Goal: Task Accomplishment & Management: Complete application form

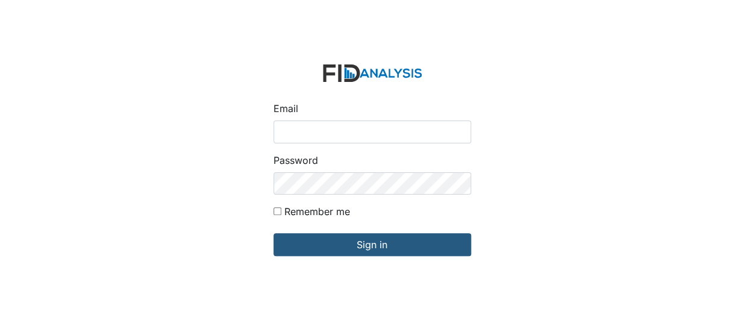
click at [319, 127] on input "Email" at bounding box center [373, 132] width 198 height 23
type input "[EMAIL_ADDRESS][DOMAIN_NAME]"
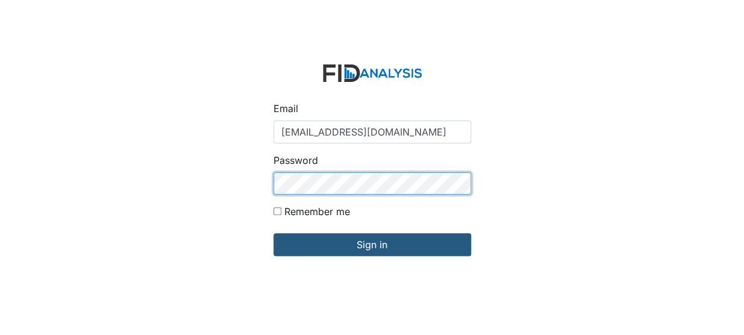
click at [274, 233] on input "Sign in" at bounding box center [373, 244] width 198 height 23
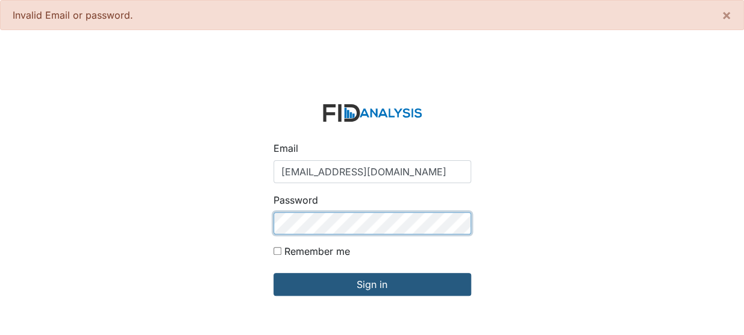
click at [274, 273] on input "Sign in" at bounding box center [373, 284] width 198 height 23
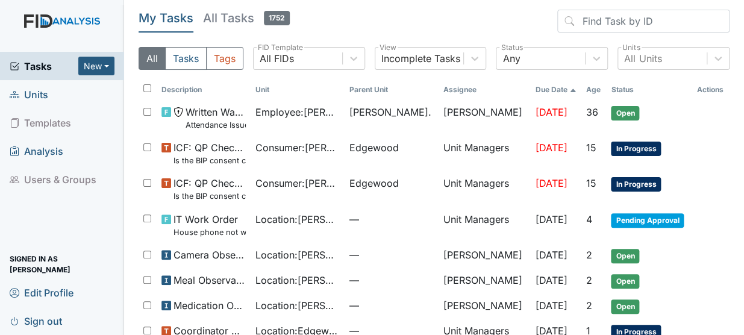
click at [39, 91] on span "Units" at bounding box center [29, 94] width 39 height 19
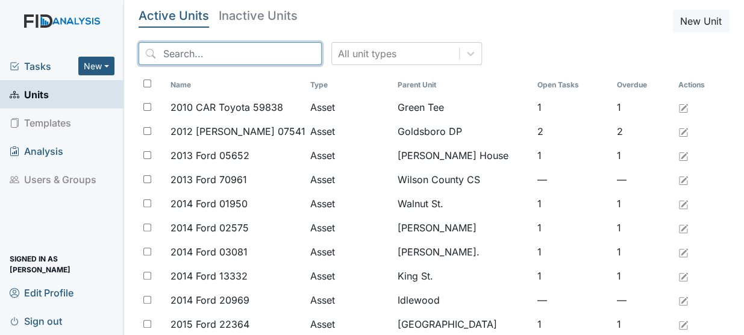
click at [172, 52] on input "search" at bounding box center [230, 53] width 183 height 23
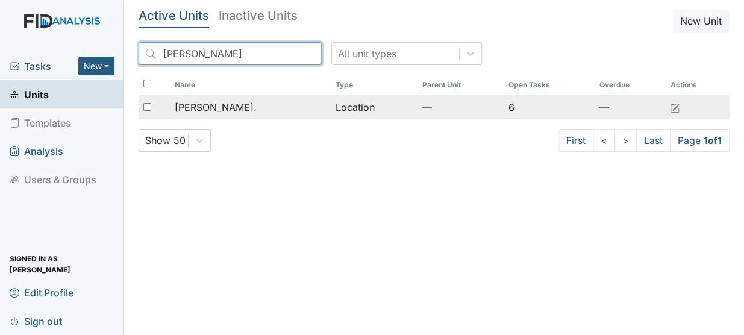
type input "dix"
click at [196, 104] on span "[PERSON_NAME]." at bounding box center [215, 107] width 82 height 14
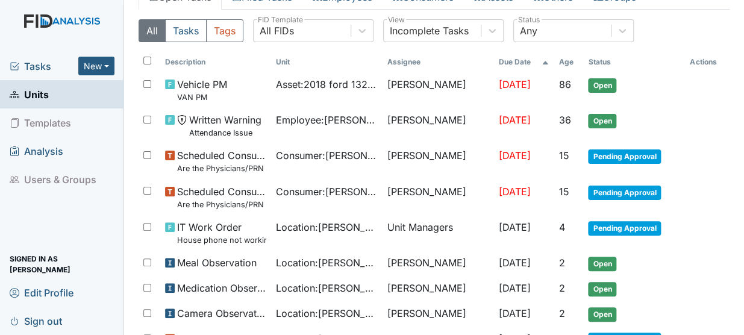
scroll to position [77, 0]
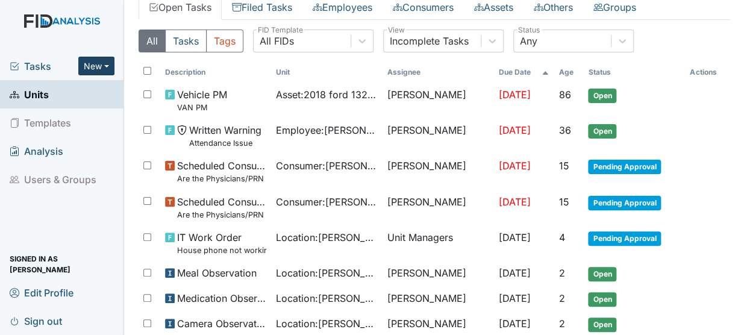
click at [98, 66] on button "New" at bounding box center [96, 66] width 36 height 19
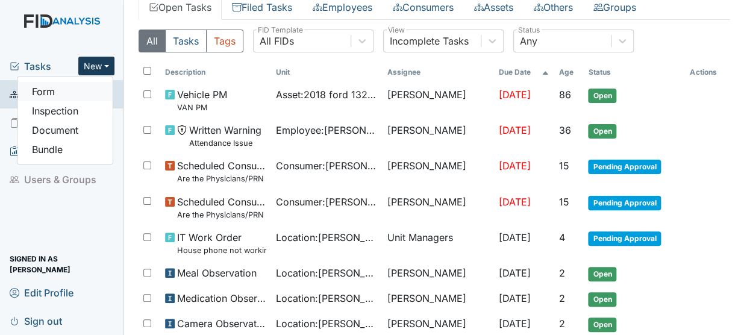
click at [45, 92] on link "Form" at bounding box center [64, 91] width 95 height 19
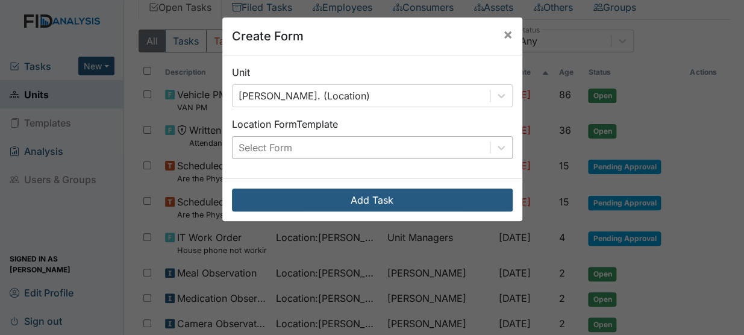
click at [337, 149] on div "Select Form" at bounding box center [361, 148] width 257 height 22
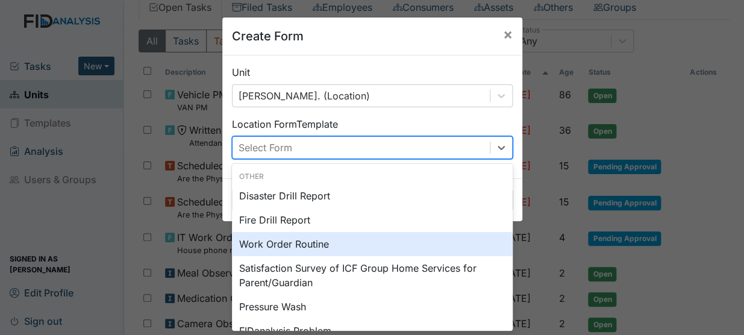
click at [292, 242] on div "Work Order Routine" at bounding box center [372, 244] width 281 height 24
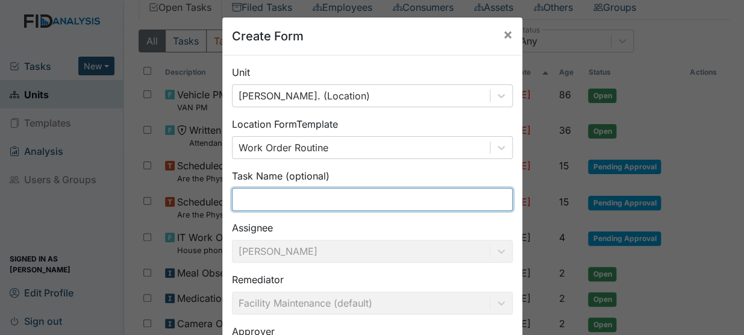
click at [269, 196] on input "text" at bounding box center [372, 199] width 281 height 23
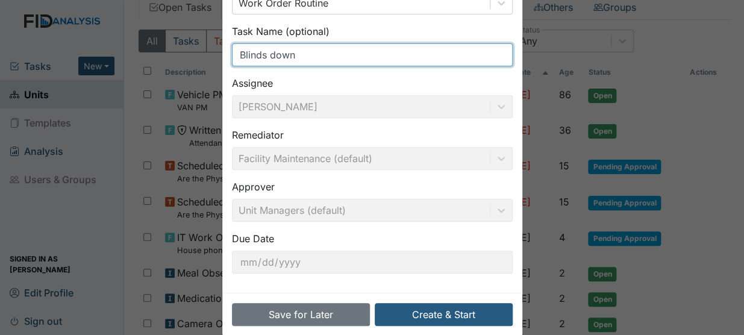
scroll to position [162, 0]
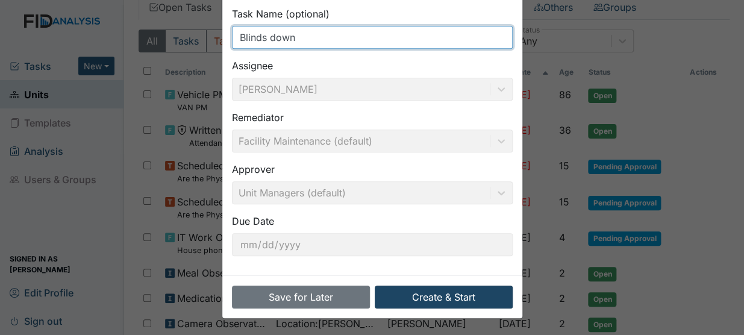
type input "Blinds down"
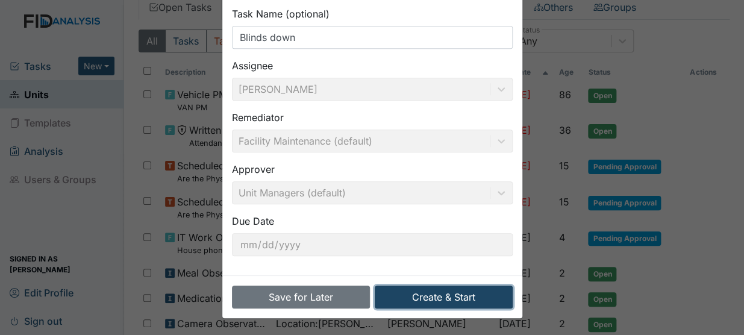
click at [436, 296] on button "Create & Start" at bounding box center [444, 297] width 138 height 23
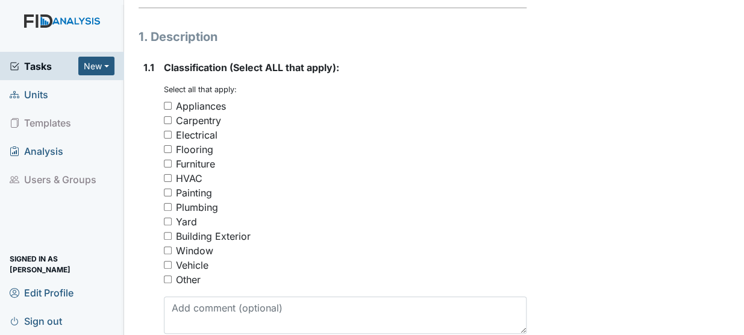
scroll to position [222, 0]
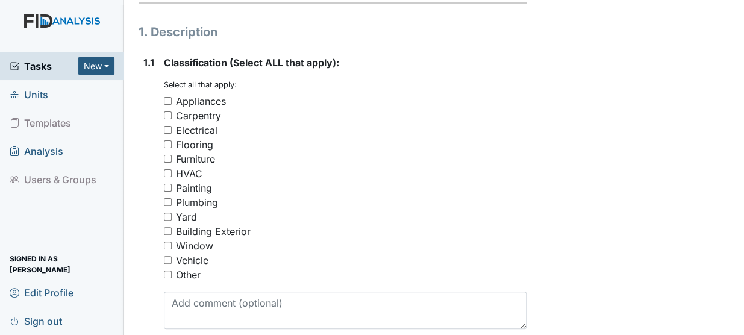
click at [169, 242] on input "Window" at bounding box center [168, 246] width 8 height 8
checkbox input "true"
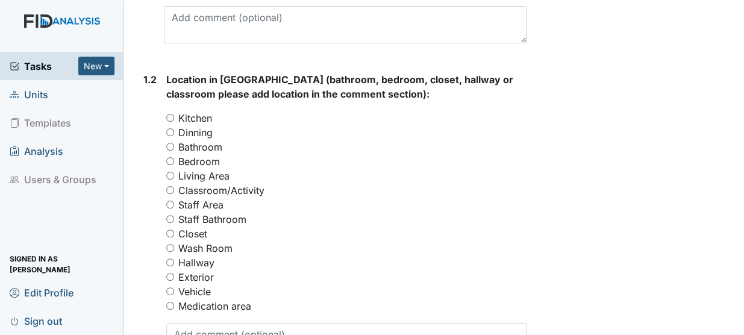
scroll to position [515, 0]
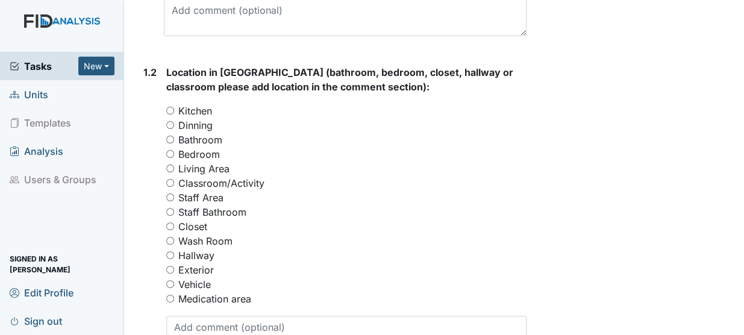
click at [171, 150] on input "Bedroom" at bounding box center [170, 154] width 8 height 8
radio input "true"
click at [207, 316] on textarea at bounding box center [346, 334] width 360 height 37
click at [174, 121] on input "Dinning" at bounding box center [170, 125] width 8 height 8
radio input "true"
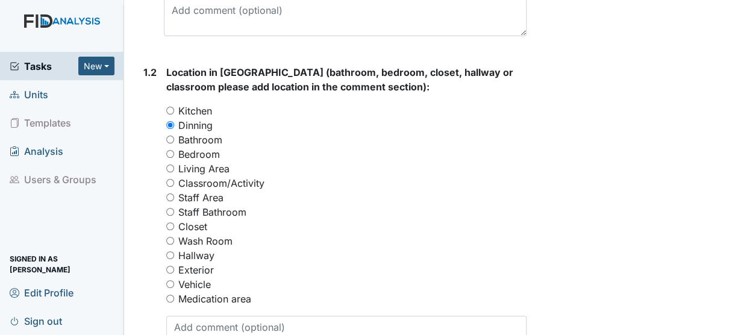
click at [172, 150] on input "Bedroom" at bounding box center [170, 154] width 8 height 8
radio input "true"
drag, startPoint x: 168, startPoint y: 108, endPoint x: 155, endPoint y: 110, distance: 12.3
click at [155, 110] on div "1.2" at bounding box center [149, 214] width 13 height 298
click at [169, 121] on input "Dinning" at bounding box center [170, 125] width 8 height 8
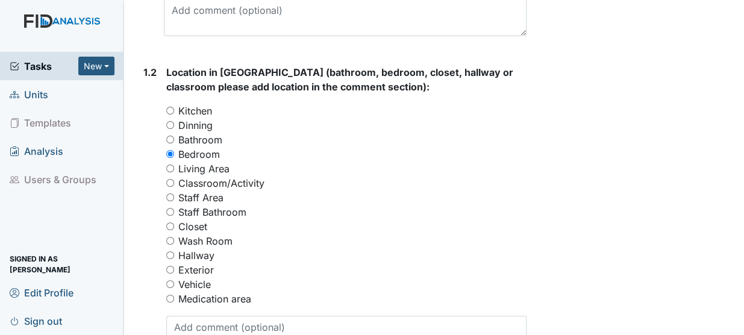
radio input "true"
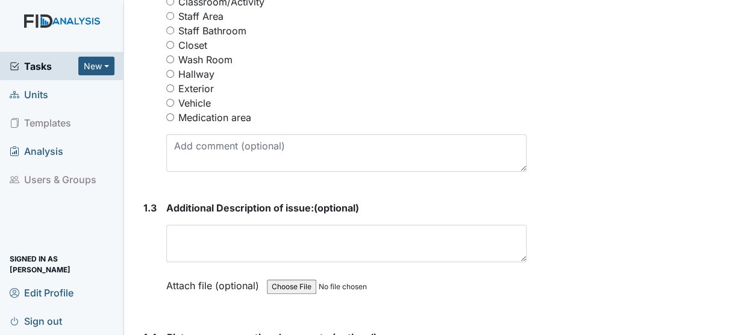
scroll to position [715, 0]
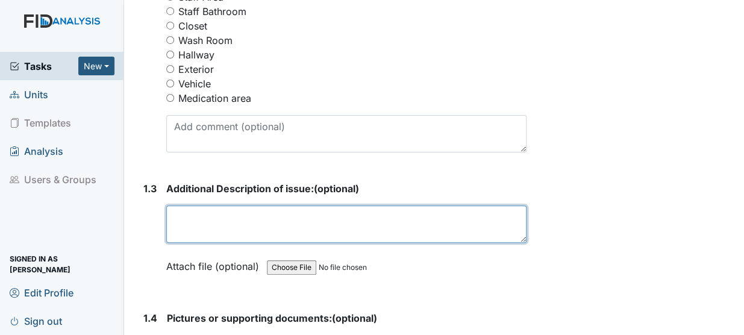
click at [260, 206] on textarea at bounding box center [346, 224] width 360 height 37
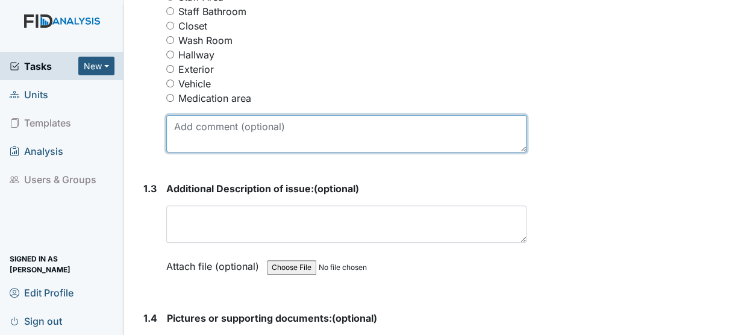
click at [210, 115] on textarea at bounding box center [346, 133] width 360 height 37
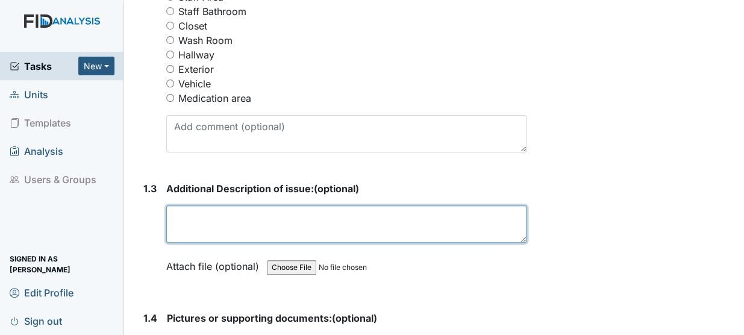
click at [176, 206] on textarea at bounding box center [346, 224] width 360 height 37
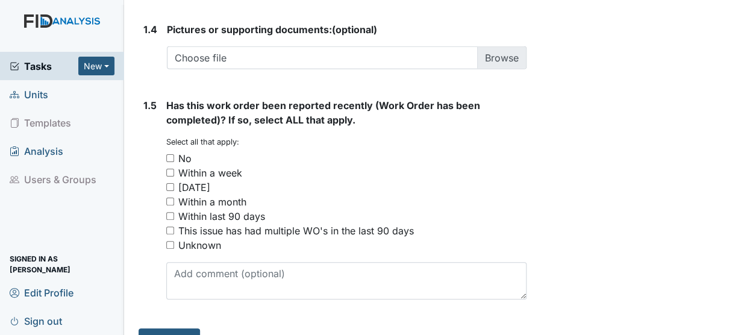
scroll to position [1008, 0]
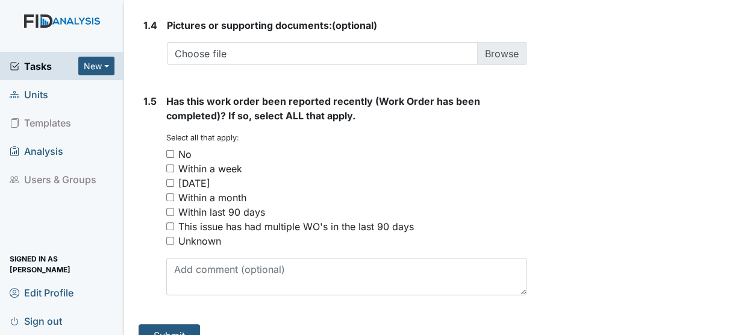
type textarea "Window blind broken"
drag, startPoint x: 166, startPoint y: 134, endPoint x: 155, endPoint y: 143, distance: 14.1
click at [155, 143] on div "1.5" at bounding box center [149, 199] width 13 height 211
click at [169, 150] on input "No" at bounding box center [170, 154] width 8 height 8
checkbox input "true"
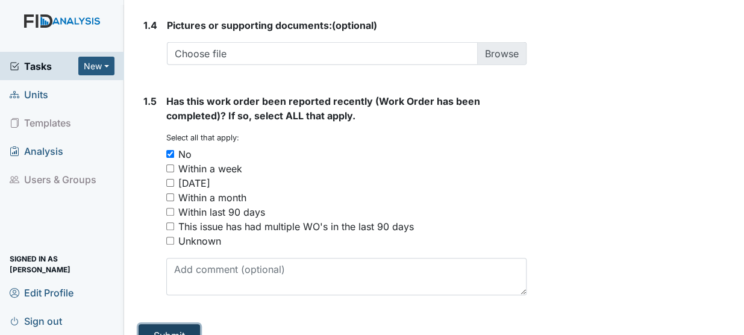
click at [175, 324] on button "Submit" at bounding box center [169, 335] width 61 height 23
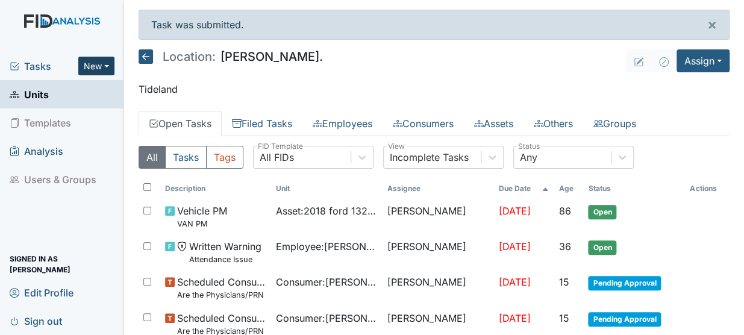
click at [98, 64] on button "New" at bounding box center [96, 66] width 36 height 19
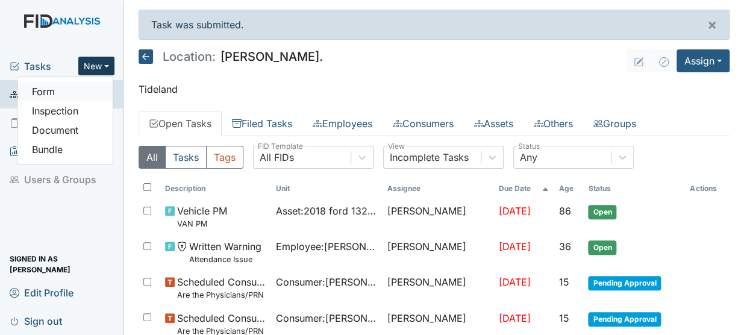
click at [42, 91] on link "Form" at bounding box center [64, 91] width 95 height 19
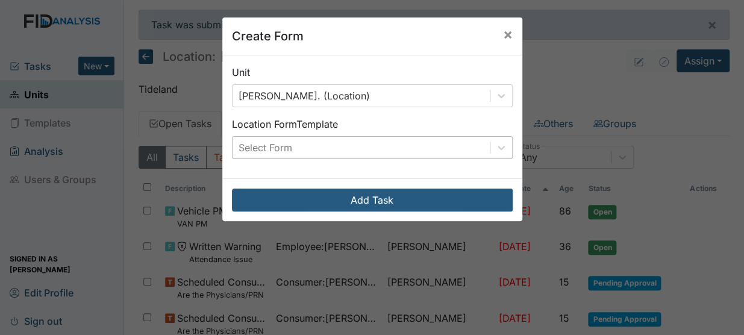
click at [277, 144] on div "Select Form" at bounding box center [266, 147] width 54 height 14
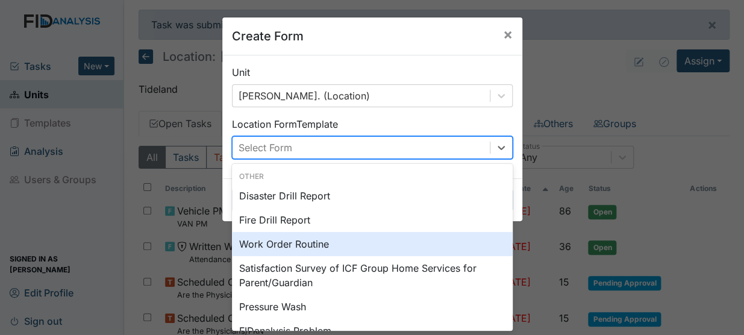
click at [280, 243] on div "Work Order Routine" at bounding box center [372, 244] width 281 height 24
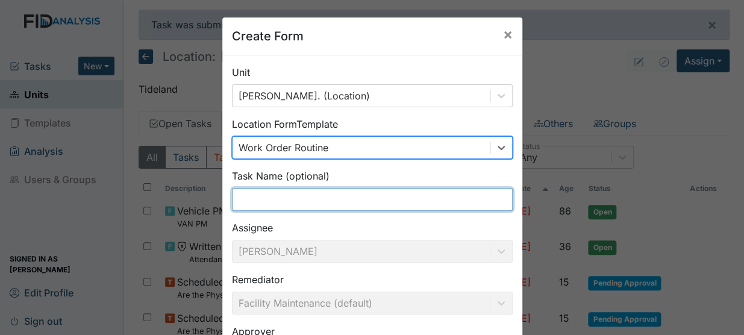
click at [284, 199] on input "text" at bounding box center [372, 199] width 281 height 23
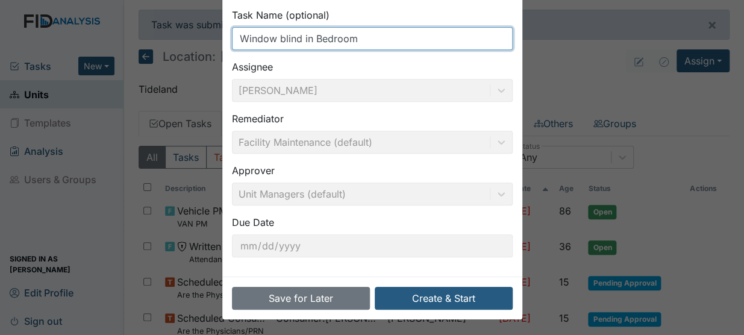
scroll to position [162, 0]
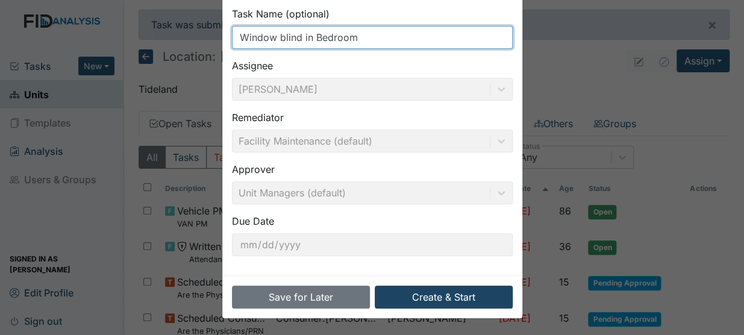
type input "Window blind in Bedroom"
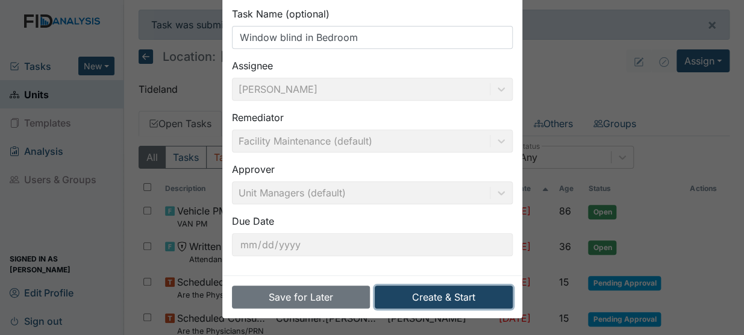
click at [467, 290] on button "Create & Start" at bounding box center [444, 297] width 138 height 23
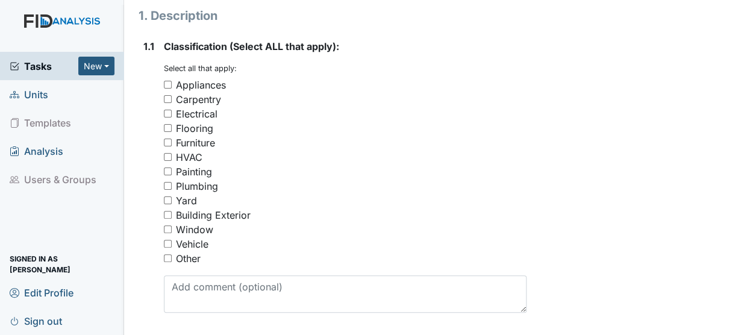
scroll to position [245, 0]
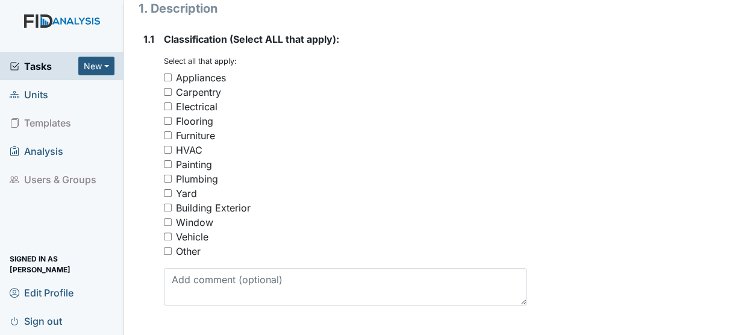
click at [168, 218] on input "Window" at bounding box center [168, 222] width 8 height 8
checkbox input "true"
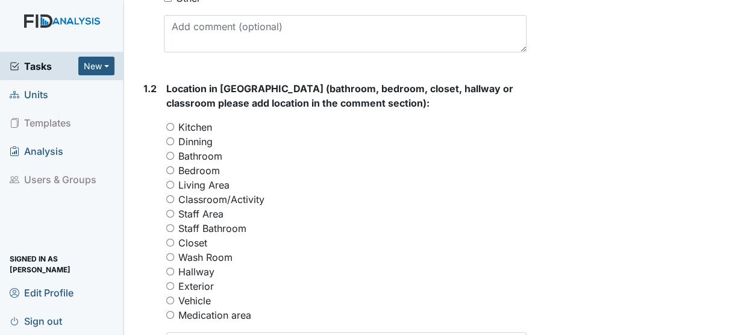
scroll to position [500, 0]
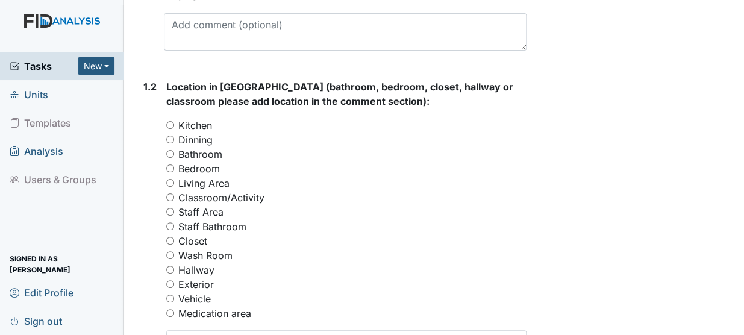
click at [169, 165] on input "Bedroom" at bounding box center [170, 169] width 8 height 8
radio input "true"
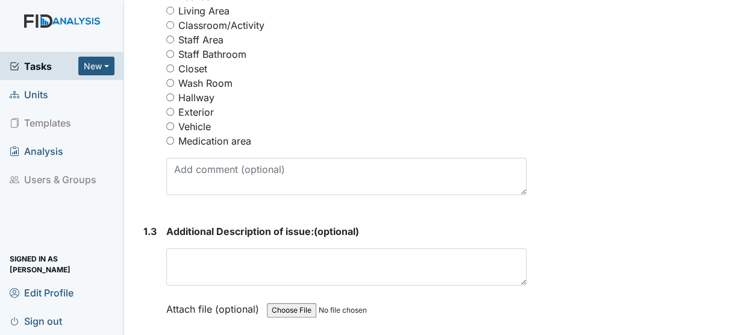
scroll to position [670, 0]
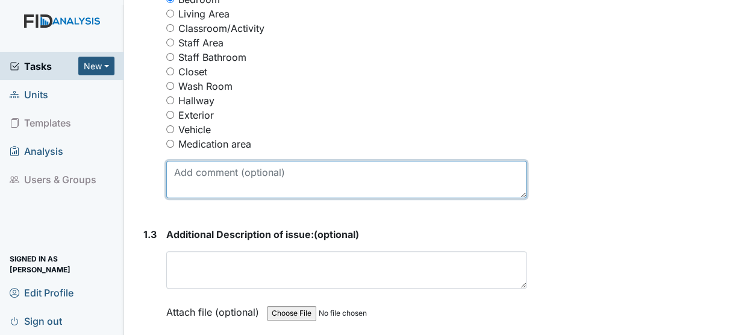
click at [254, 166] on textarea at bounding box center [346, 179] width 360 height 37
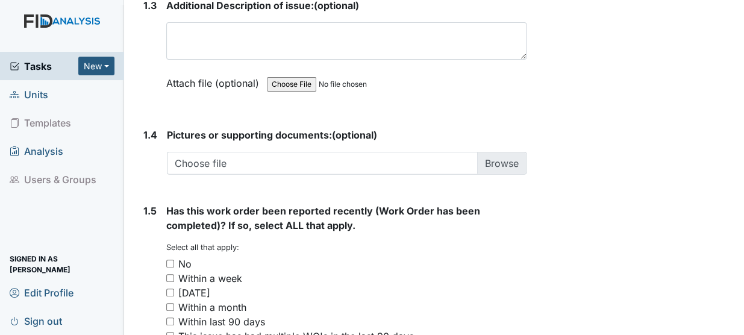
scroll to position [904, 0]
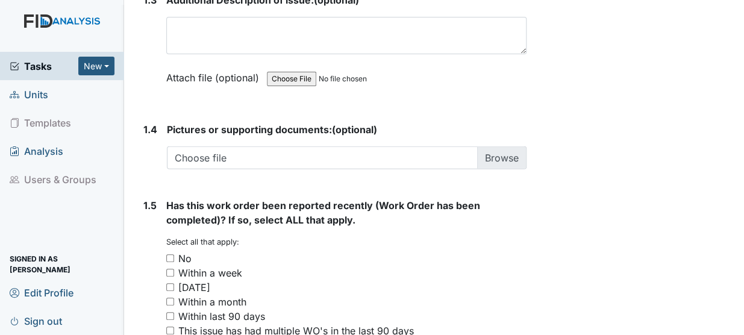
type textarea "Bedroom 3 blind completely broken"
click at [171, 254] on input "No" at bounding box center [170, 258] width 8 height 8
checkbox input "true"
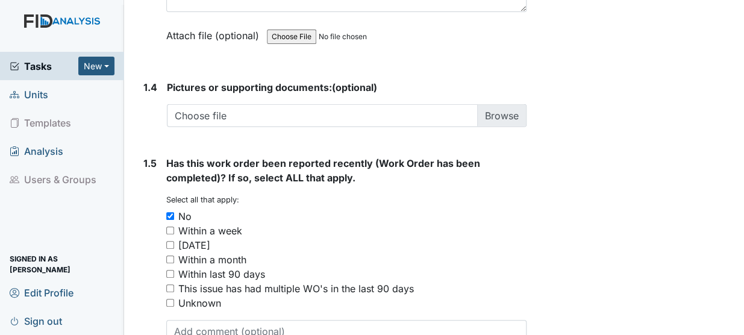
scroll to position [1013, 0]
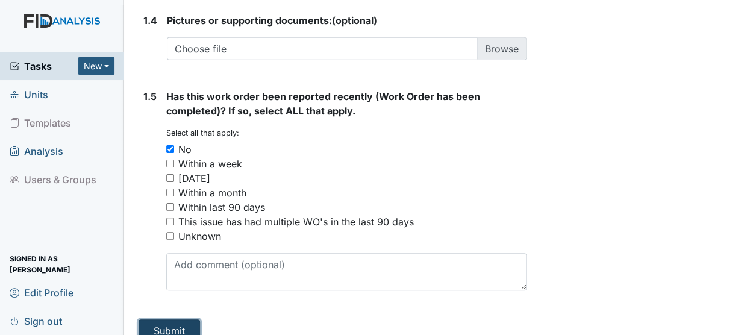
click at [172, 319] on button "Submit" at bounding box center [169, 330] width 61 height 23
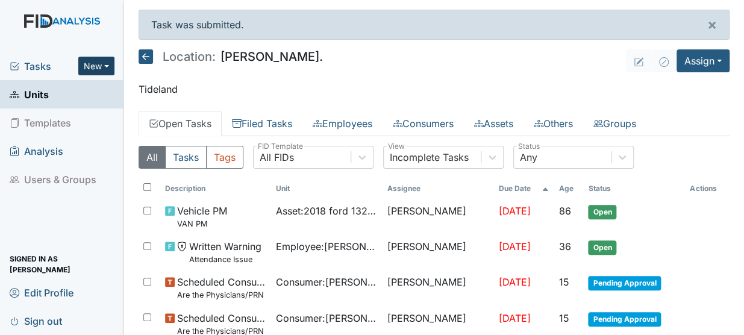
click at [96, 64] on button "New" at bounding box center [96, 66] width 36 height 19
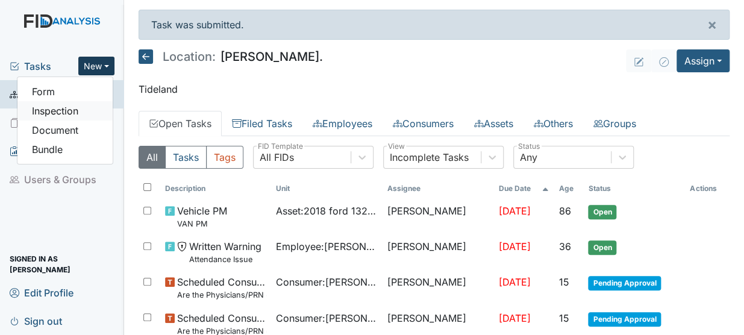
click at [53, 107] on link "Inspection" at bounding box center [64, 110] width 95 height 19
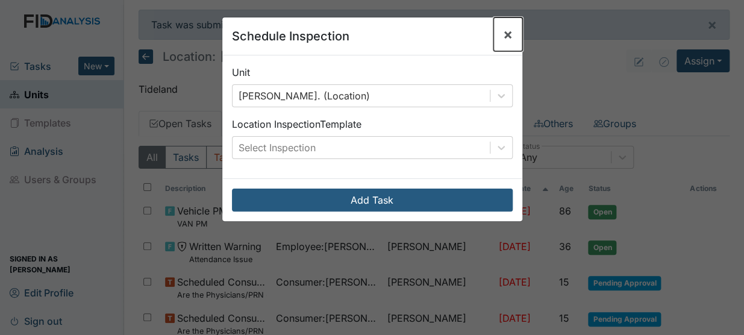
click at [505, 31] on span "×" at bounding box center [508, 33] width 10 height 17
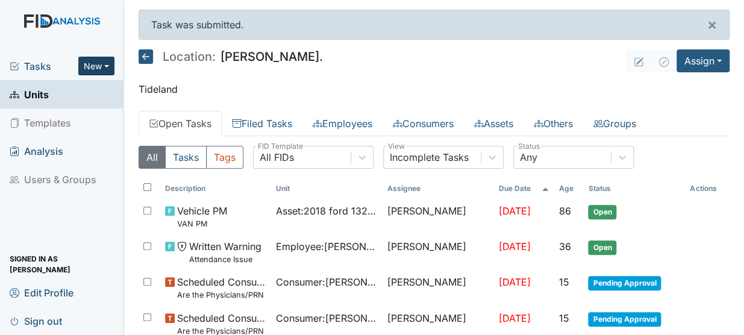
click at [96, 64] on button "New" at bounding box center [96, 66] width 36 height 19
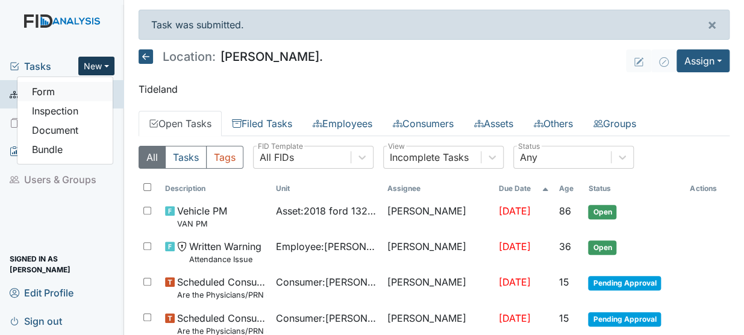
click at [66, 89] on link "Form" at bounding box center [64, 91] width 95 height 19
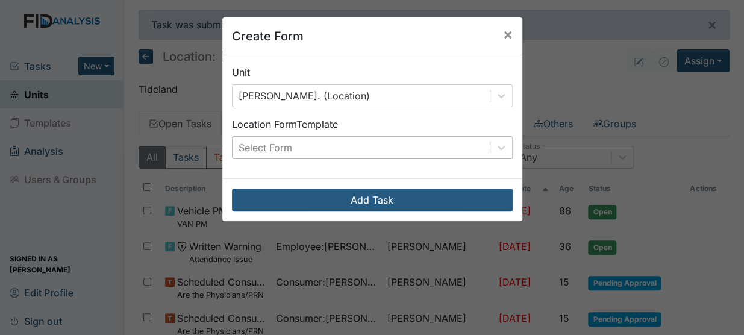
click at [305, 141] on div "Select Form" at bounding box center [361, 148] width 257 height 22
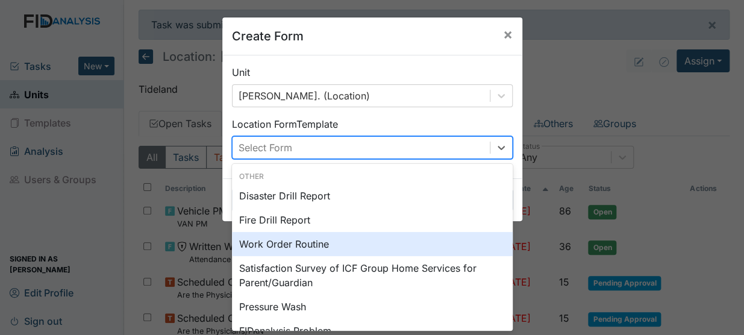
click at [276, 240] on div "Work Order Routine" at bounding box center [372, 244] width 281 height 24
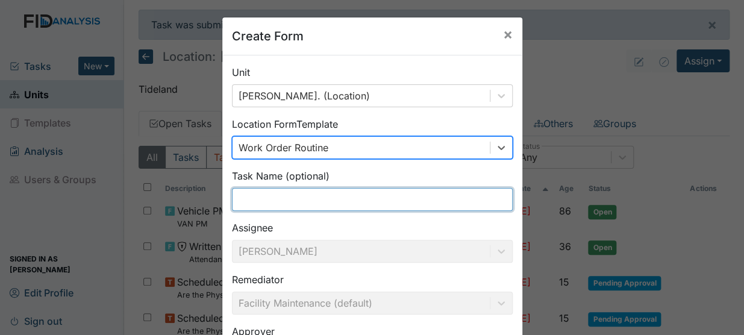
click at [331, 202] on input "text" at bounding box center [372, 199] width 281 height 23
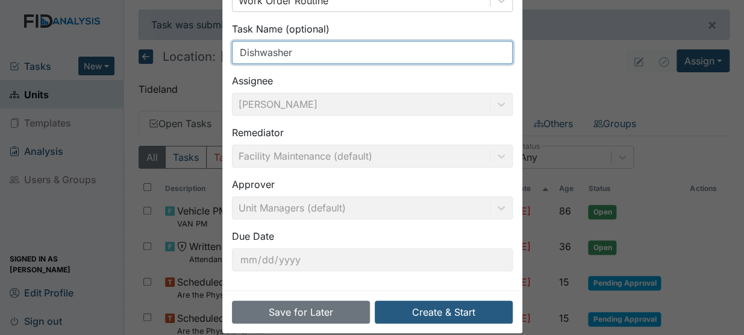
scroll to position [157, 0]
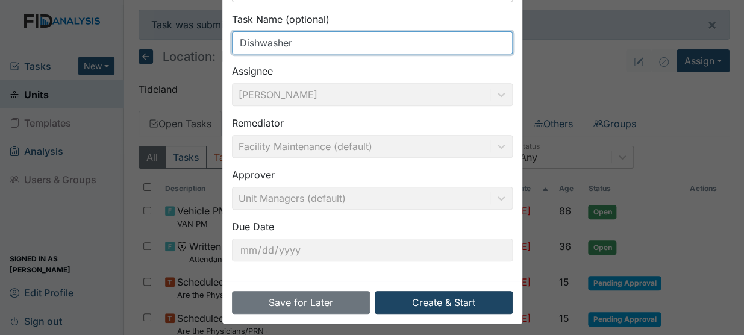
type input "Dishwasher"
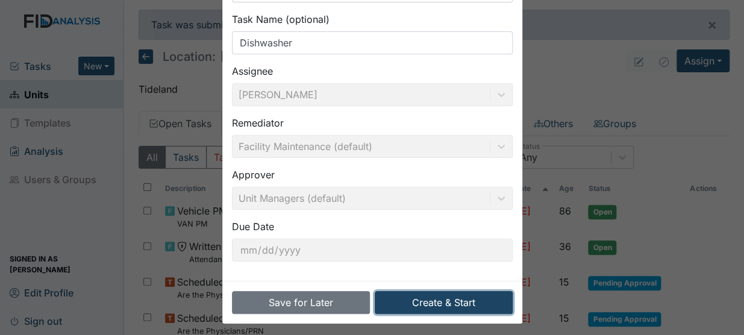
click at [438, 299] on button "Create & Start" at bounding box center [444, 302] width 138 height 23
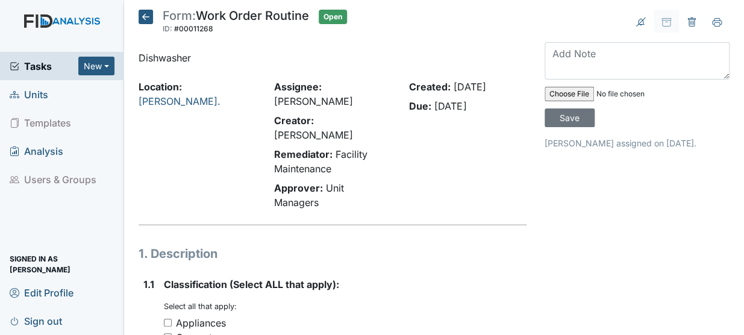
click at [168, 319] on input "Appliances" at bounding box center [168, 323] width 8 height 8
checkbox input "true"
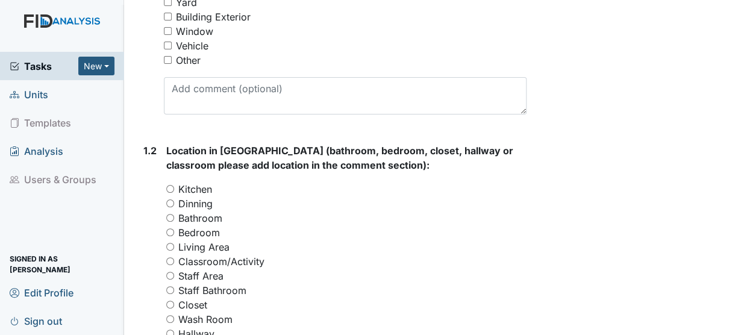
scroll to position [488, 0]
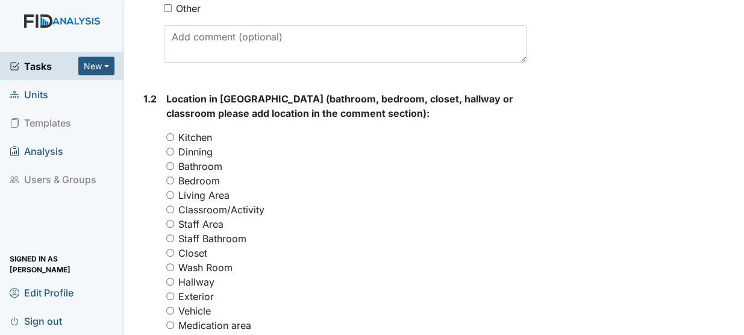
click at [168, 133] on input "Kitchen" at bounding box center [170, 137] width 8 height 8
radio input "true"
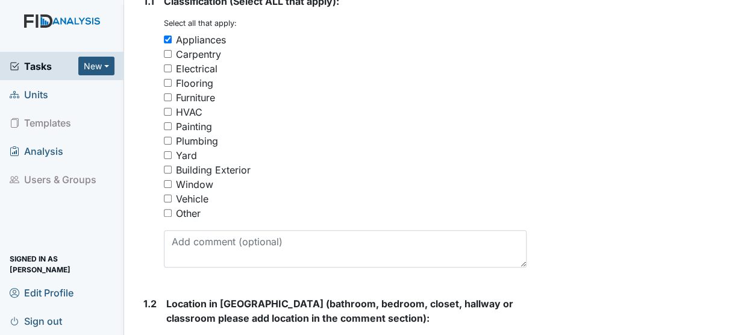
scroll to position [289, 0]
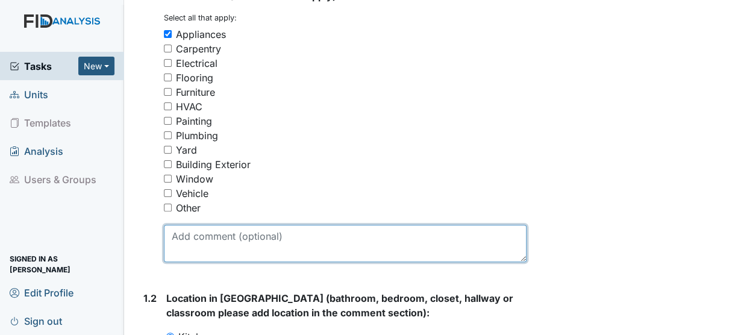
click at [235, 226] on textarea at bounding box center [345, 243] width 363 height 37
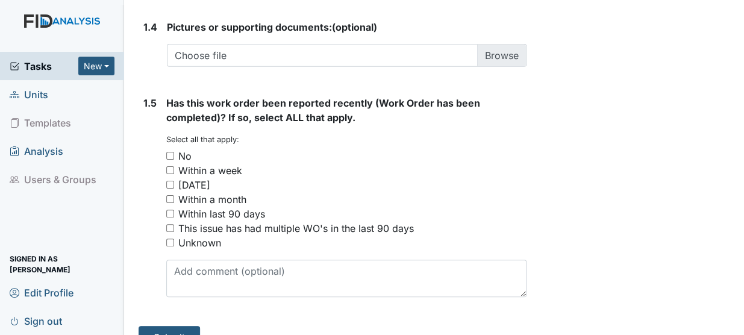
scroll to position [1013, 0]
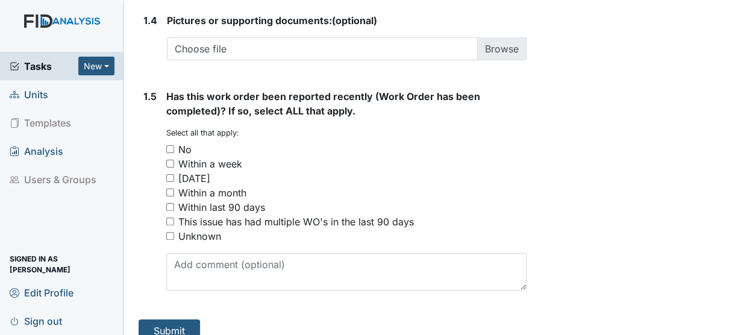
type textarea "Dishwasher not working"
click at [169, 145] on input "No" at bounding box center [170, 149] width 8 height 8
checkbox input "true"
click at [177, 319] on button "Submit" at bounding box center [169, 330] width 61 height 23
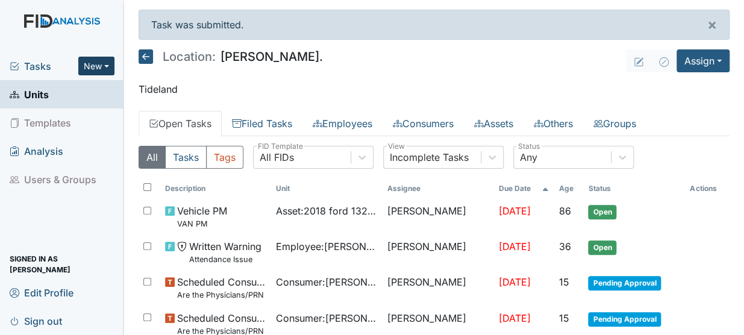
click at [99, 65] on button "New" at bounding box center [96, 66] width 36 height 19
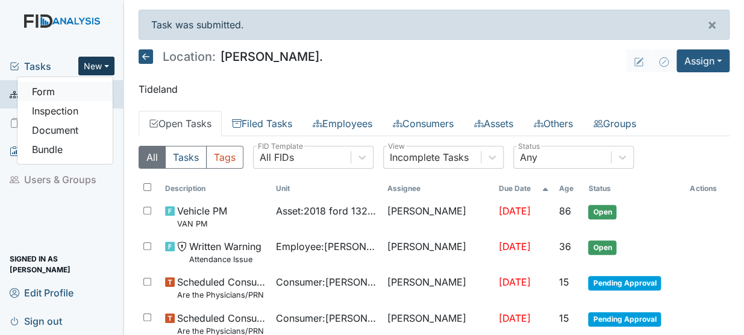
click at [46, 91] on link "Form" at bounding box center [64, 91] width 95 height 19
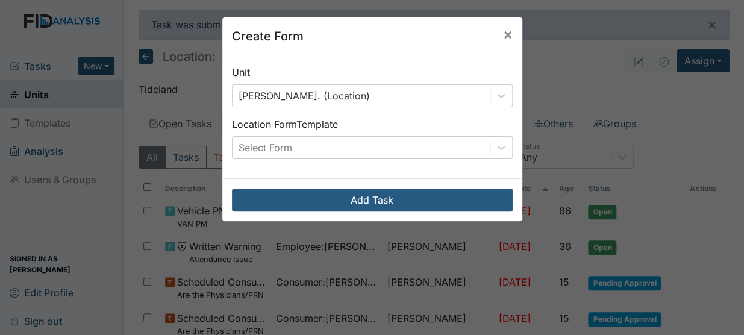
click at [310, 107] on div "Unit Dixon Rd. (Location) Location Form Template Select Form" at bounding box center [372, 116] width 300 height 123
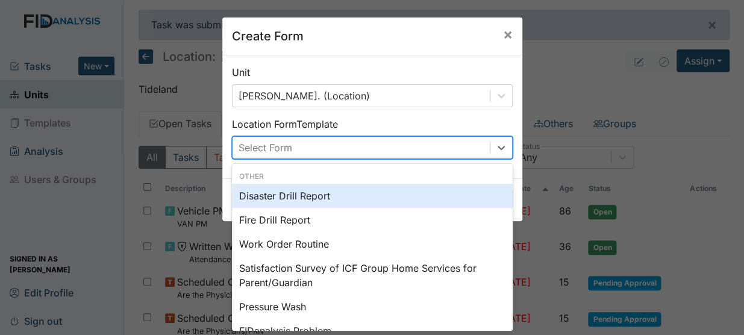
click at [279, 146] on div "Select Form" at bounding box center [266, 147] width 54 height 14
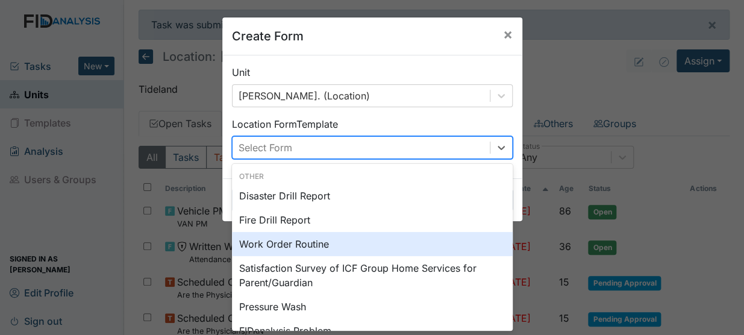
click at [262, 242] on div "Work Order Routine" at bounding box center [372, 244] width 281 height 24
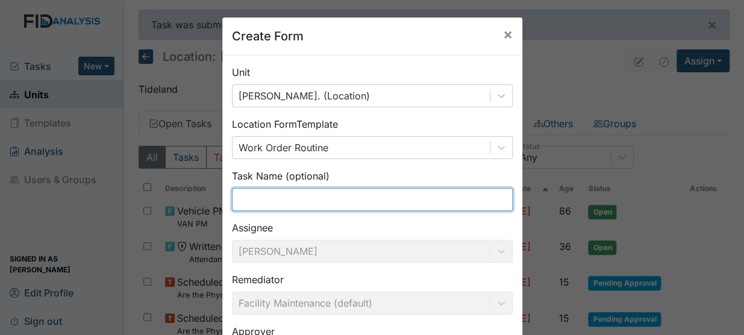
click at [293, 190] on input "text" at bounding box center [372, 199] width 281 height 23
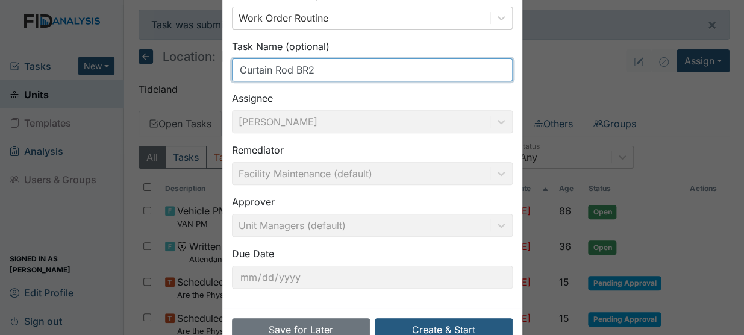
scroll to position [162, 0]
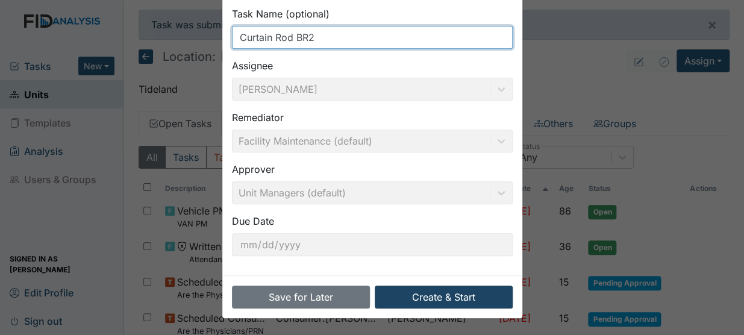
type input "Curtain Rod BR2"
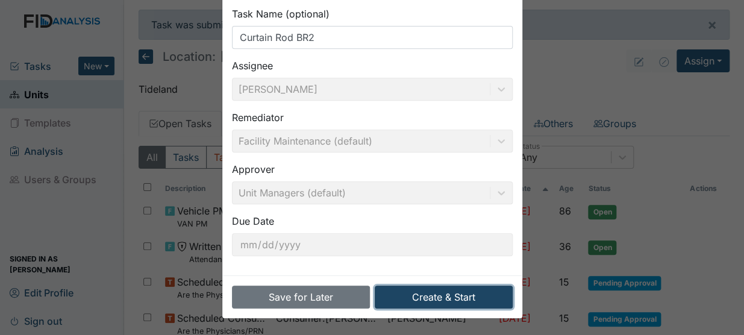
click at [453, 289] on button "Create & Start" at bounding box center [444, 297] width 138 height 23
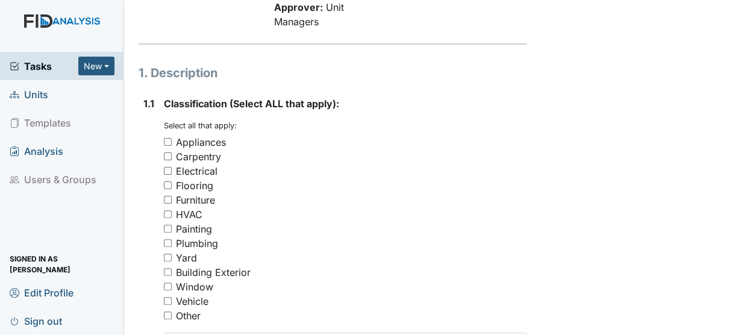
scroll to position [283, 0]
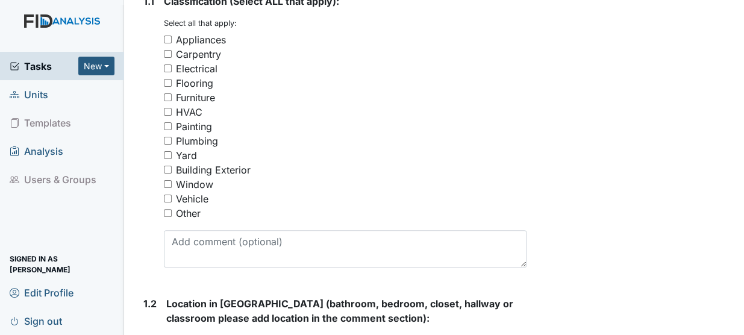
click at [168, 180] on input "Window" at bounding box center [168, 184] width 8 height 8
checkbox input "true"
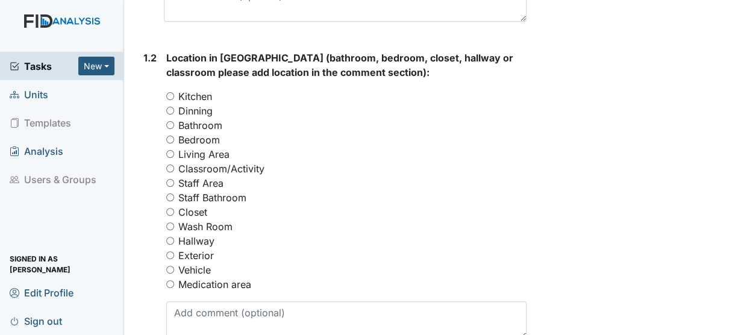
scroll to position [548, 0]
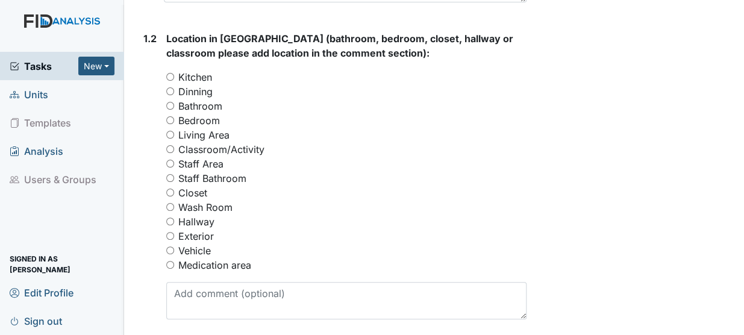
click at [170, 116] on input "Bedroom" at bounding box center [170, 120] width 8 height 8
radio input "true"
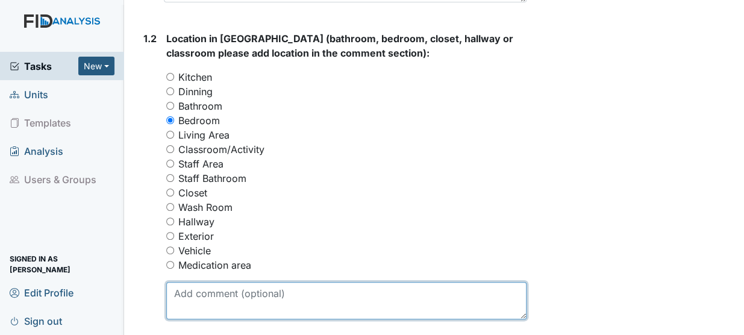
click at [217, 289] on textarea at bounding box center [346, 300] width 360 height 37
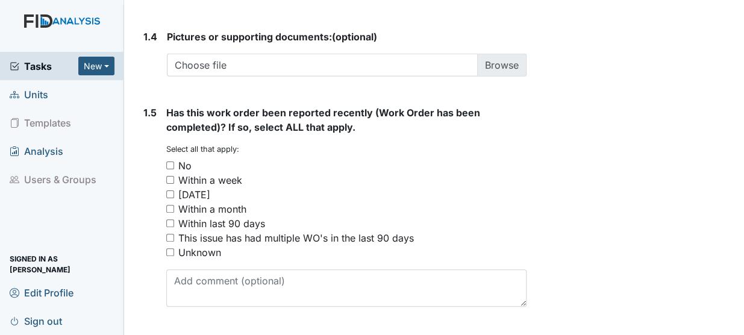
scroll to position [999, 0]
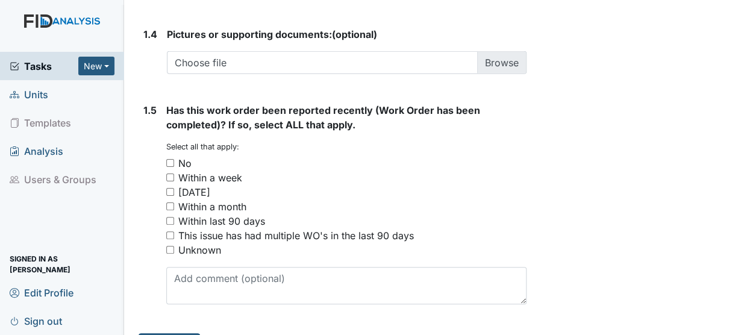
type textarea "Bedroom 3 window on far wall"
click at [169, 159] on input "No" at bounding box center [170, 163] width 8 height 8
checkbox input "true"
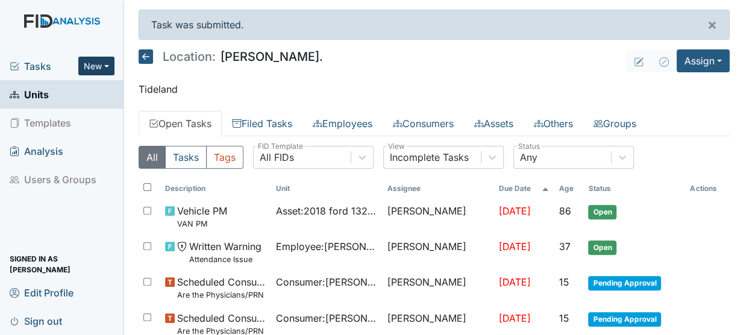
click at [97, 61] on button "New" at bounding box center [96, 66] width 36 height 19
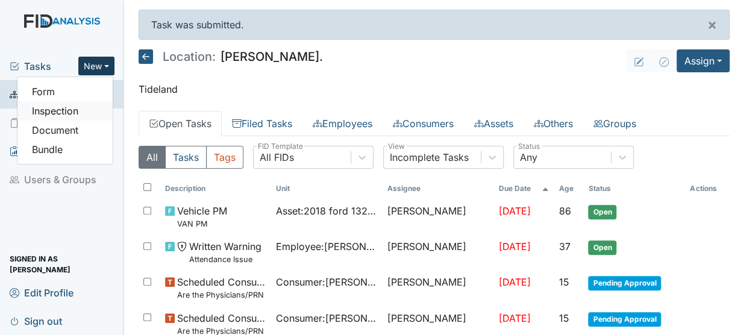
click at [57, 110] on link "Inspection" at bounding box center [64, 110] width 95 height 19
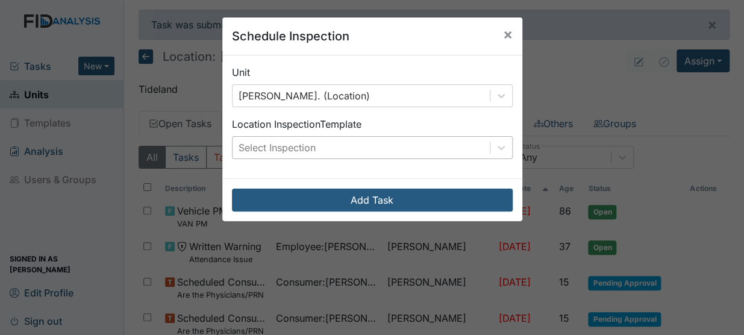
click at [340, 144] on div "Select Inspection" at bounding box center [361, 148] width 257 height 22
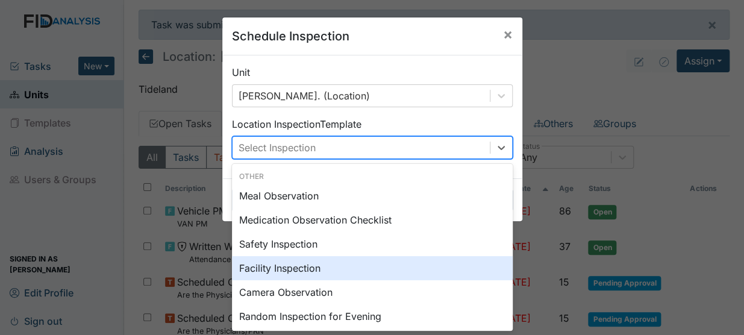
click at [284, 269] on div "Facility Inspection" at bounding box center [372, 268] width 281 height 24
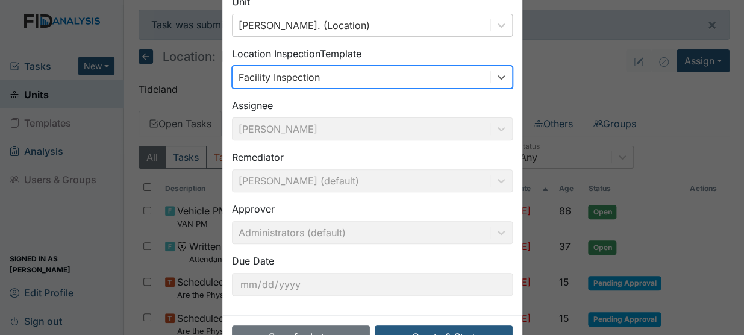
scroll to position [110, 0]
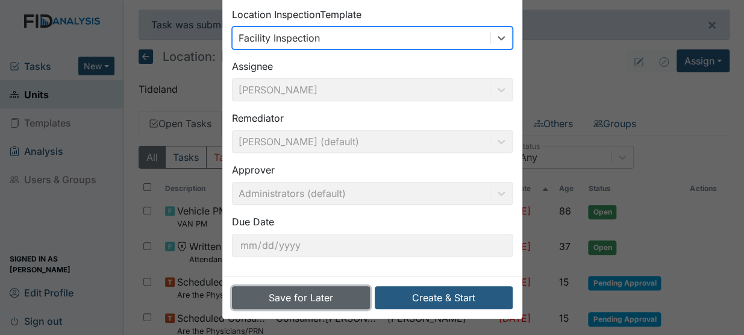
click at [295, 292] on button "Save for Later" at bounding box center [301, 297] width 138 height 23
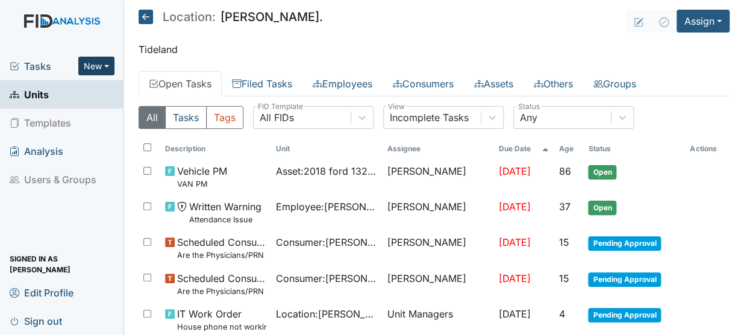
click at [98, 62] on button "New" at bounding box center [96, 66] width 36 height 19
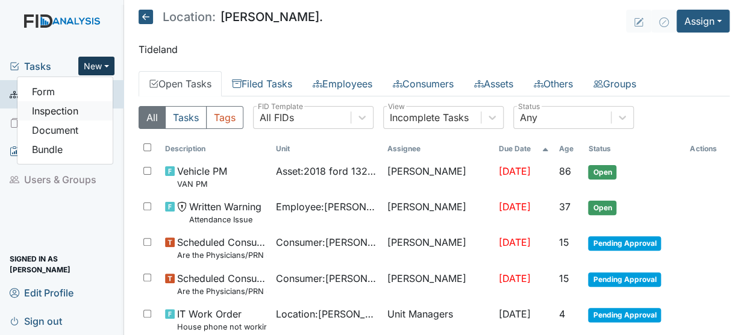
click at [61, 111] on link "Inspection" at bounding box center [64, 110] width 95 height 19
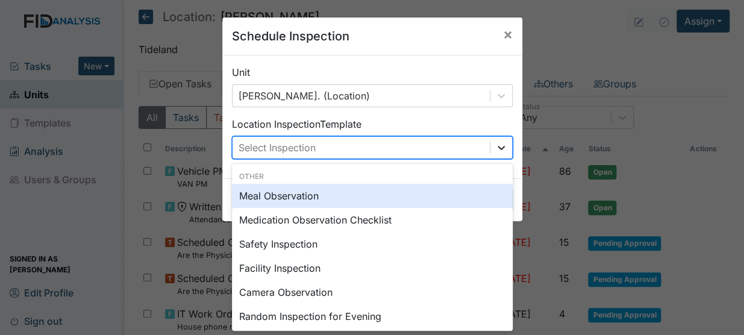
click at [500, 146] on icon at bounding box center [501, 148] width 12 height 12
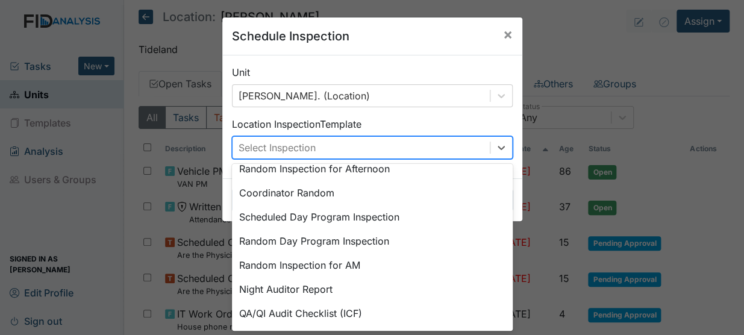
scroll to position [184, 0]
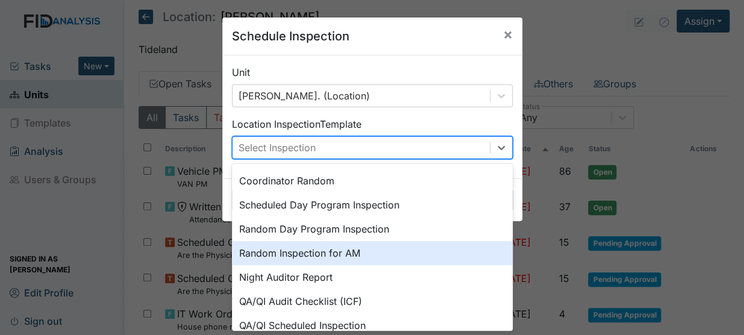
click at [321, 252] on div "Random Inspection for AM" at bounding box center [372, 253] width 281 height 24
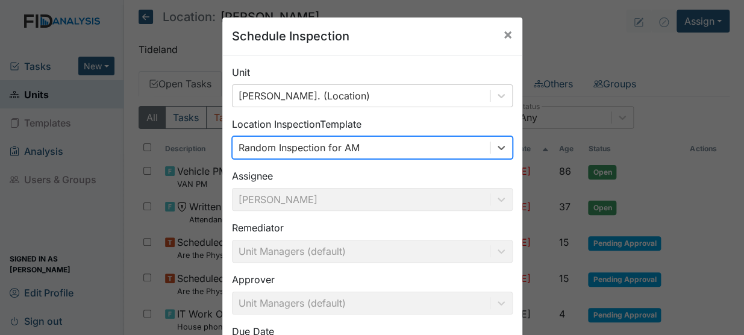
scroll to position [110, 0]
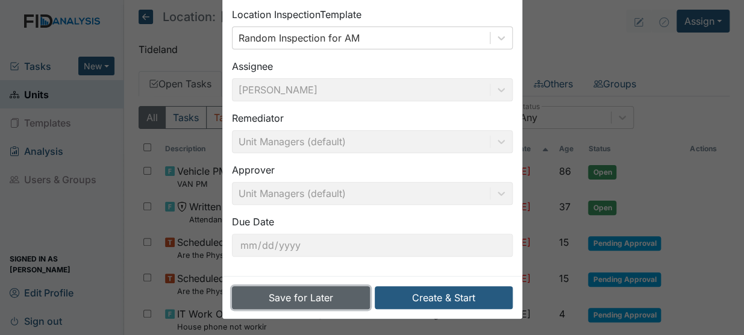
click at [312, 296] on button "Save for Later" at bounding box center [301, 297] width 138 height 23
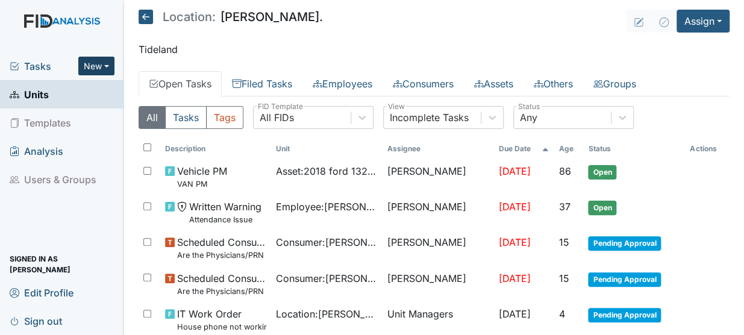
drag, startPoint x: 95, startPoint y: 66, endPoint x: 86, endPoint y: 67, distance: 9.2
click at [86, 67] on button "New" at bounding box center [96, 66] width 36 height 19
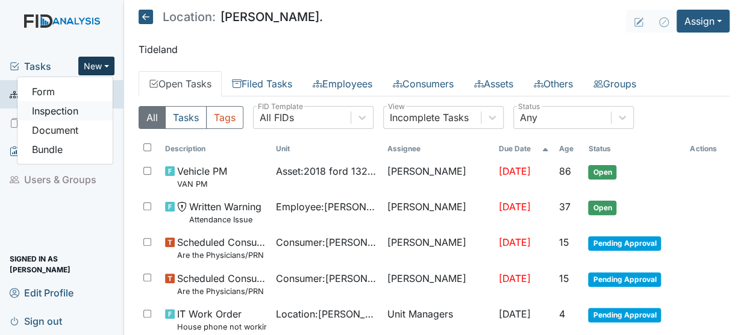
click at [66, 106] on link "Inspection" at bounding box center [64, 110] width 95 height 19
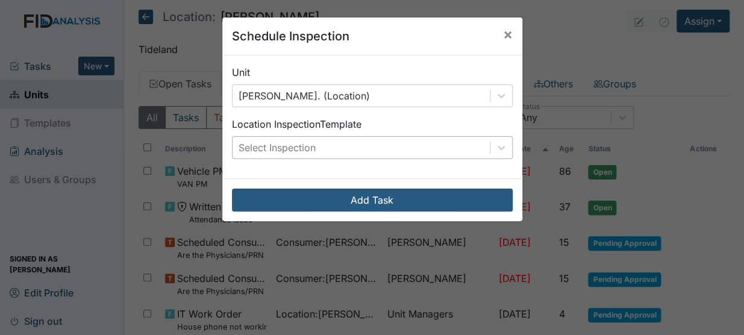
click at [411, 145] on div "Select Inspection" at bounding box center [361, 148] width 257 height 22
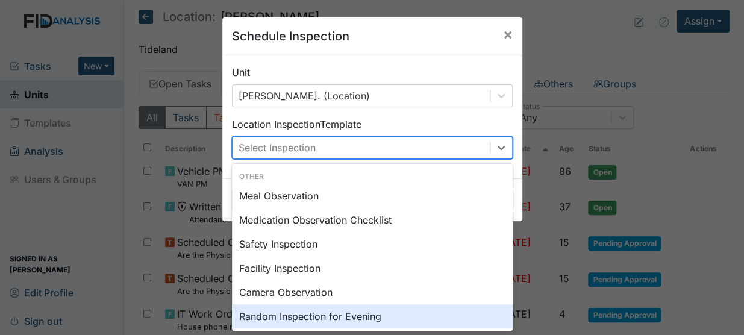
click at [303, 313] on div "Random Inspection for Evening" at bounding box center [372, 316] width 281 height 24
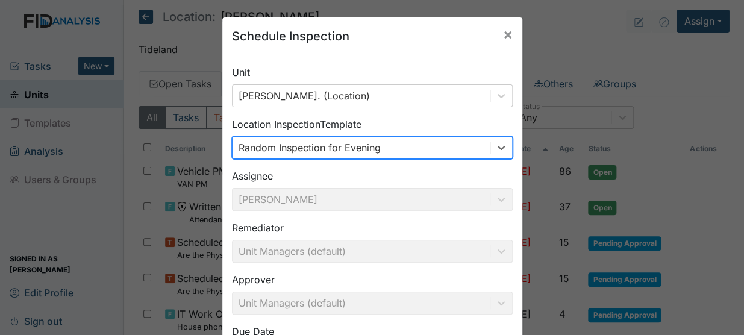
scroll to position [105, 0]
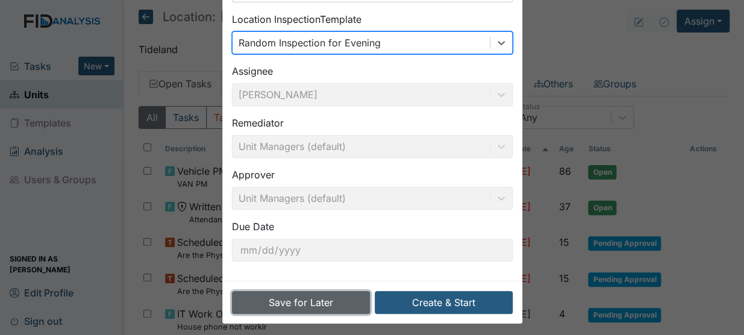
click at [275, 303] on button "Save for Later" at bounding box center [301, 302] width 138 height 23
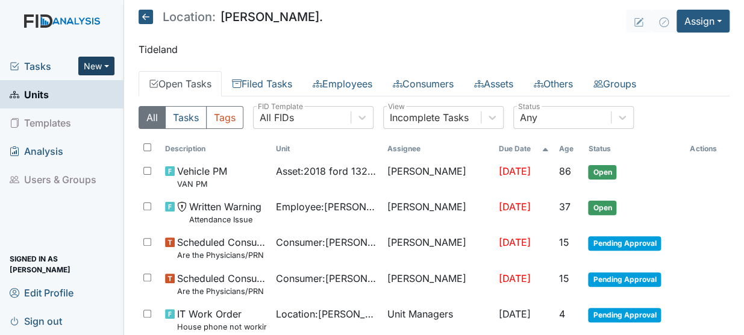
click at [92, 71] on button "New" at bounding box center [96, 66] width 36 height 19
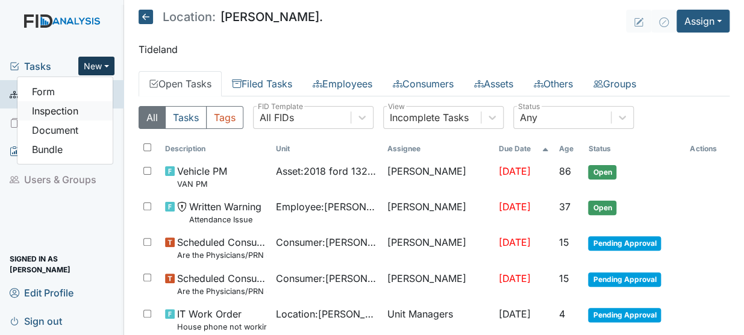
click at [71, 110] on link "Inspection" at bounding box center [64, 110] width 95 height 19
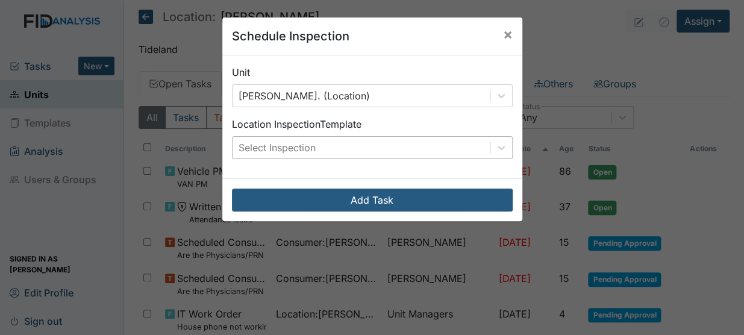
click at [322, 155] on div "Select Inspection" at bounding box center [361, 148] width 257 height 22
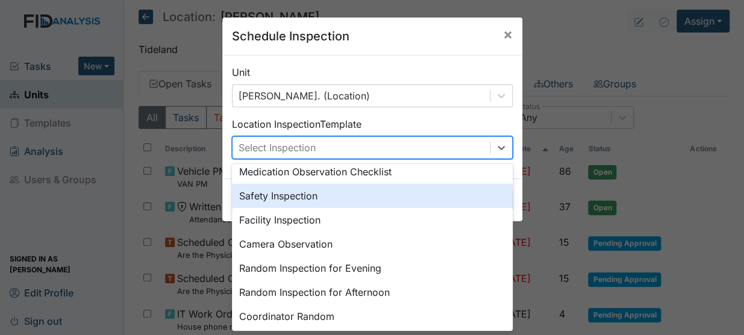
scroll to position [92, 0]
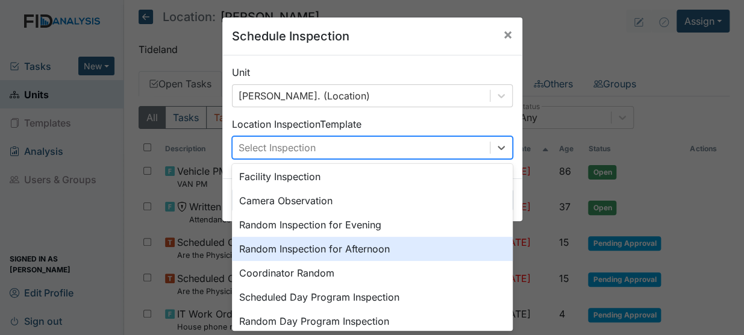
click at [337, 247] on div "Random Inspection for Afternoon" at bounding box center [372, 249] width 281 height 24
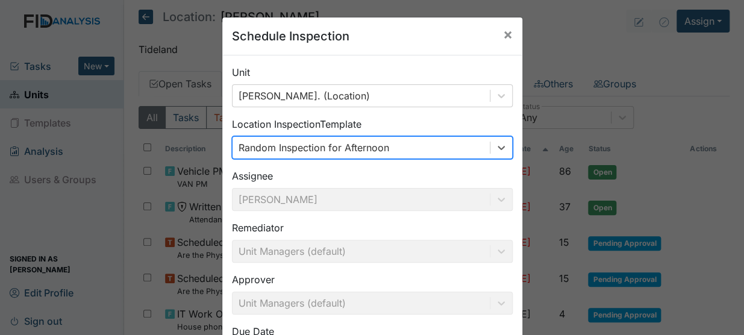
scroll to position [110, 0]
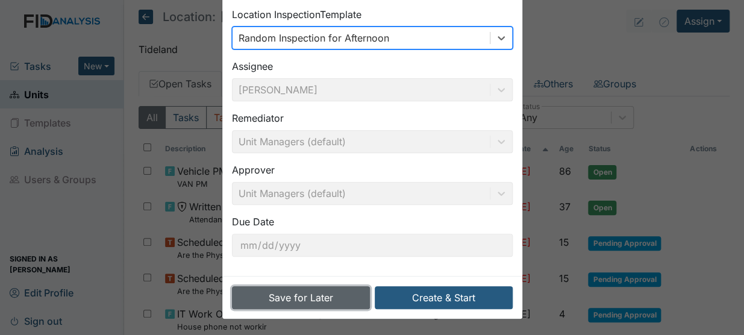
click at [293, 295] on button "Save for Later" at bounding box center [301, 297] width 138 height 23
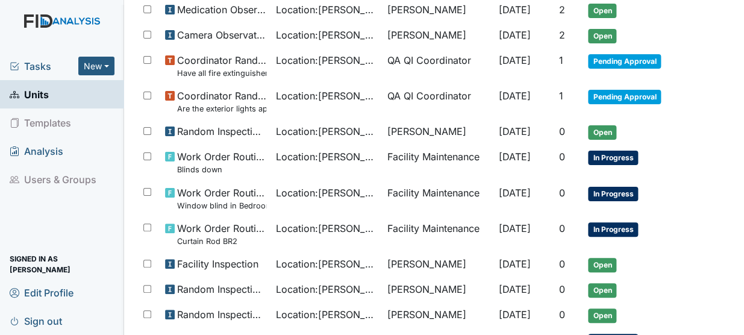
scroll to position [422, 0]
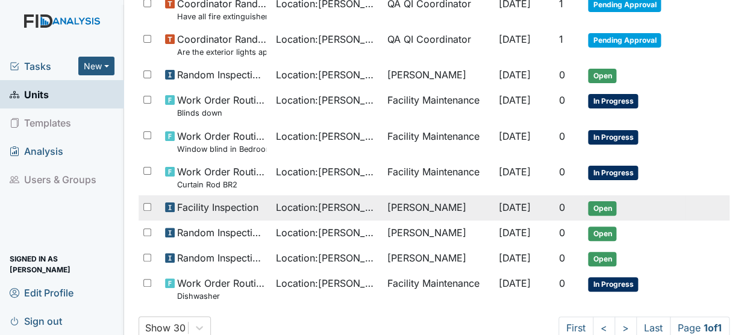
drag, startPoint x: 224, startPoint y: 201, endPoint x: 202, endPoint y: 206, distance: 22.2
click at [202, 206] on span "Facility Inspection" at bounding box center [217, 207] width 81 height 14
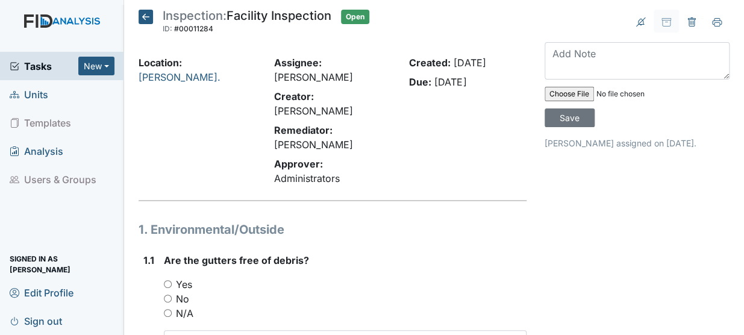
click at [166, 280] on input "Yes" at bounding box center [168, 284] width 8 height 8
radio input "true"
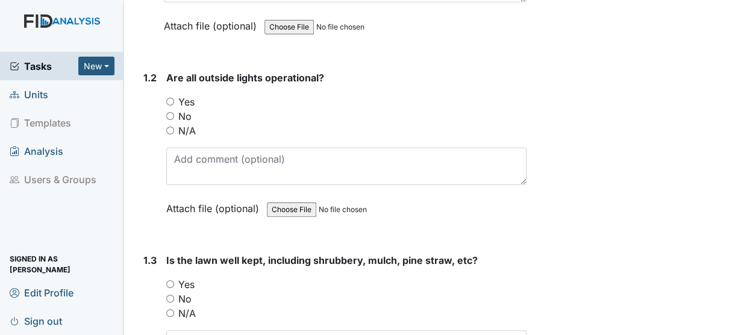
scroll to position [372, 0]
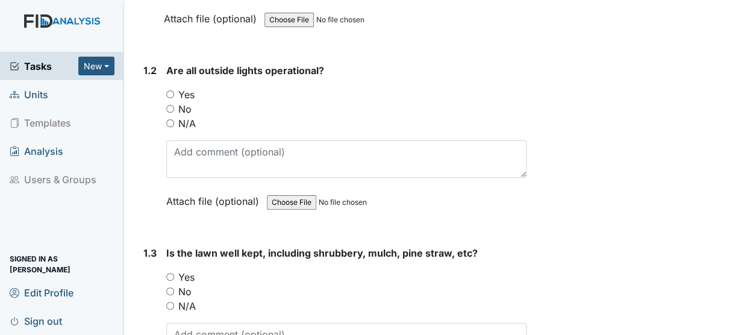
click at [171, 90] on input "Yes" at bounding box center [170, 94] width 8 height 8
radio input "true"
click at [173, 273] on input "Yes" at bounding box center [170, 277] width 8 height 8
radio input "true"
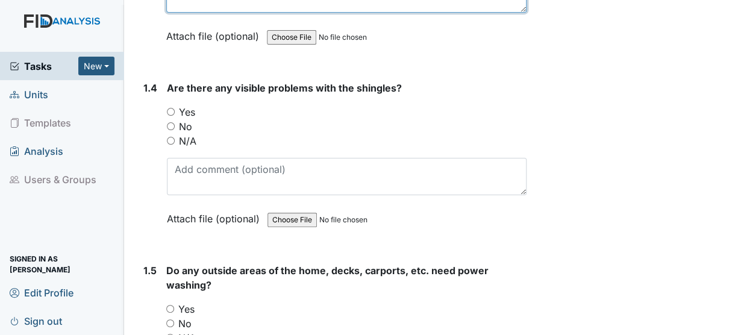
scroll to position [730, 0]
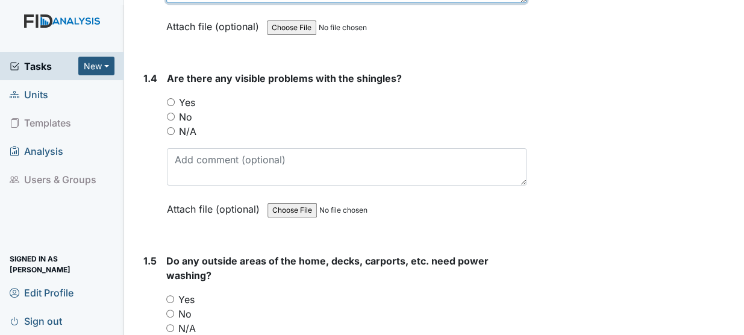
type textarea "Nearly time for lawn to be cut."
click at [169, 113] on input "No" at bounding box center [171, 117] width 8 height 8
radio input "true"
click at [169, 295] on input "Yes" at bounding box center [170, 299] width 8 height 8
radio input "true"
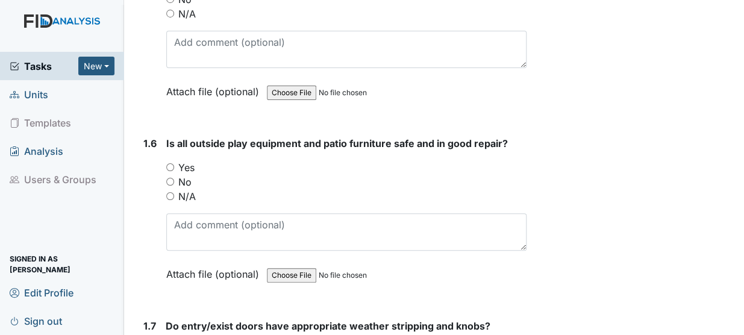
scroll to position [1096, 0]
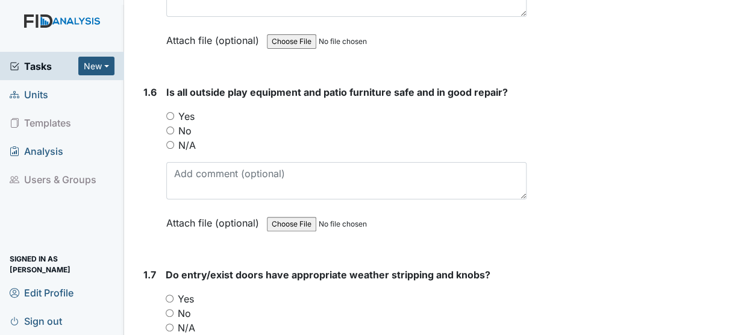
click at [169, 112] on input "Yes" at bounding box center [170, 116] width 8 height 8
radio input "true"
click at [169, 295] on input "Yes" at bounding box center [170, 299] width 8 height 8
radio input "true"
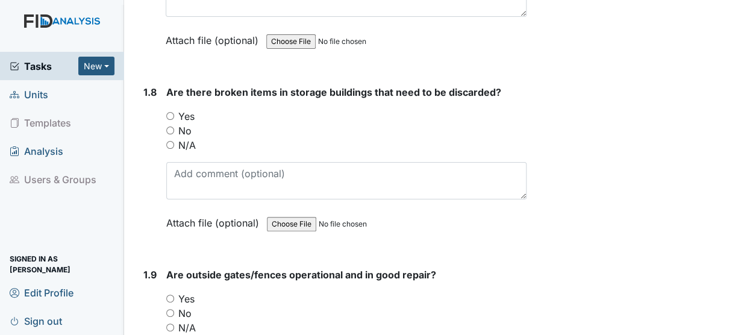
scroll to position [1505, 0]
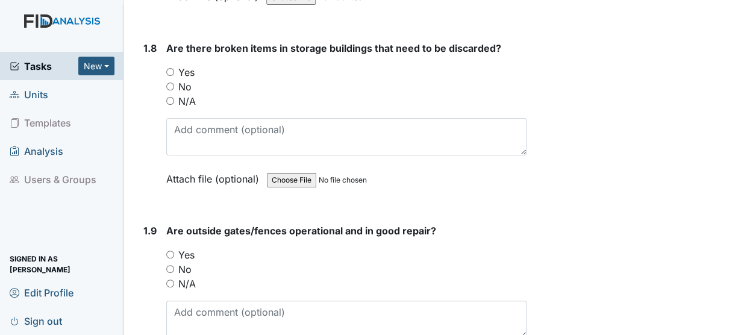
click at [170, 83] on input "No" at bounding box center [170, 87] width 8 height 8
radio input "true"
click at [170, 280] on input "N/A" at bounding box center [170, 284] width 8 height 8
radio input "true"
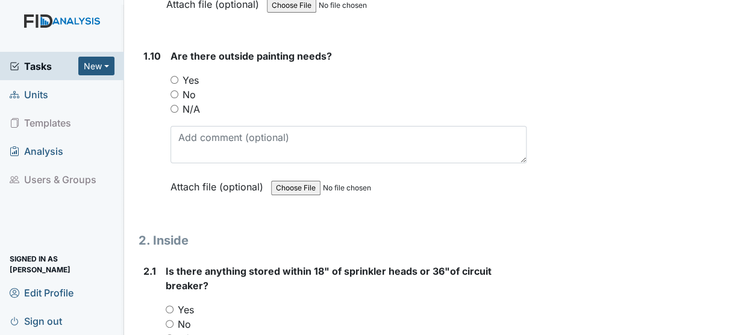
scroll to position [1869, 0]
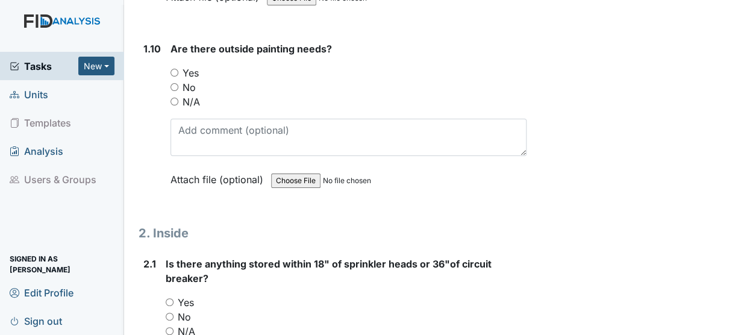
click at [171, 69] on input "Yes" at bounding box center [175, 73] width 8 height 8
radio input "true"
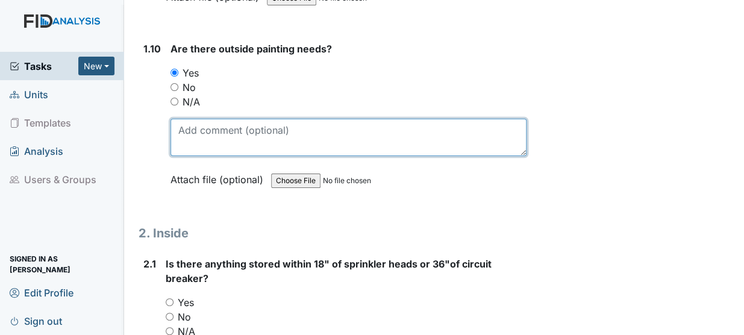
click at [197, 119] on textarea at bounding box center [349, 137] width 356 height 37
type textarea "Eaves have need of touchup"
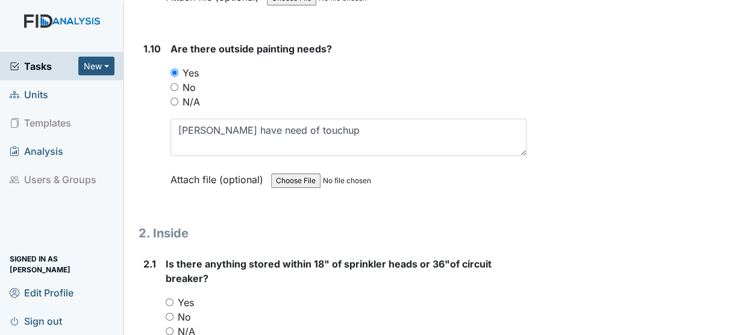
click at [169, 313] on input "No" at bounding box center [170, 317] width 8 height 8
radio input "true"
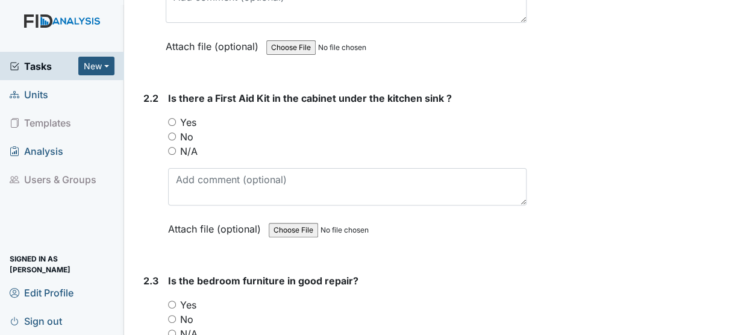
scroll to position [2242, 0]
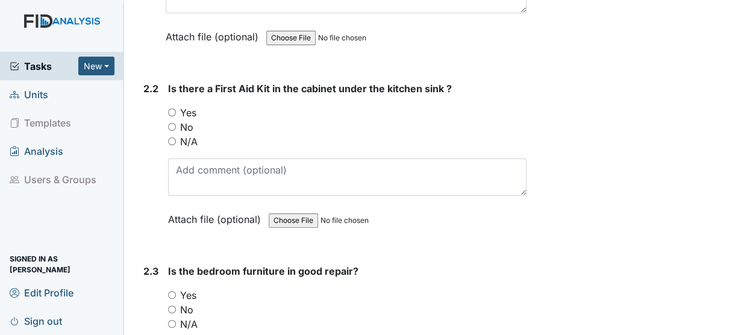
click at [169, 108] on input "Yes" at bounding box center [172, 112] width 8 height 8
radio input "true"
click at [169, 291] on input "Yes" at bounding box center [172, 295] width 8 height 8
radio input "true"
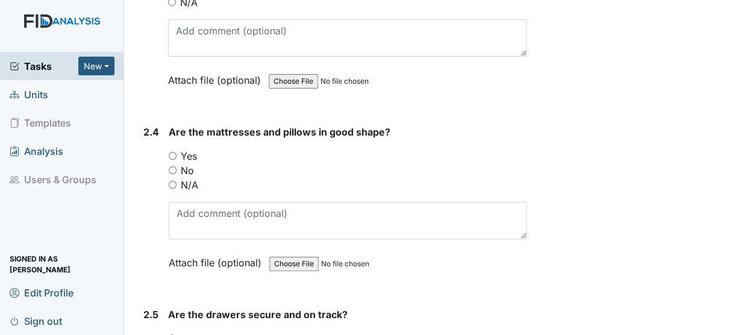
scroll to position [2600, 0]
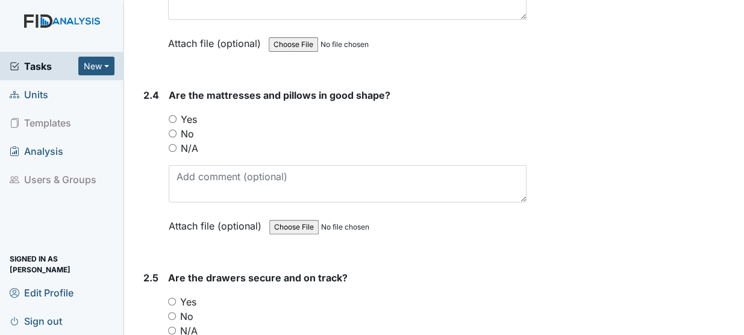
drag, startPoint x: 500, startPoint y: 229, endPoint x: 485, endPoint y: 222, distance: 15.9
drag, startPoint x: 485, startPoint y: 222, endPoint x: 435, endPoint y: 101, distance: 131.8
drag, startPoint x: 435, startPoint y: 101, endPoint x: 447, endPoint y: 74, distance: 29.1
click at [447, 88] on div "Are the mattresses and pillows in good shape? You must select one of the below …" at bounding box center [348, 165] width 358 height 154
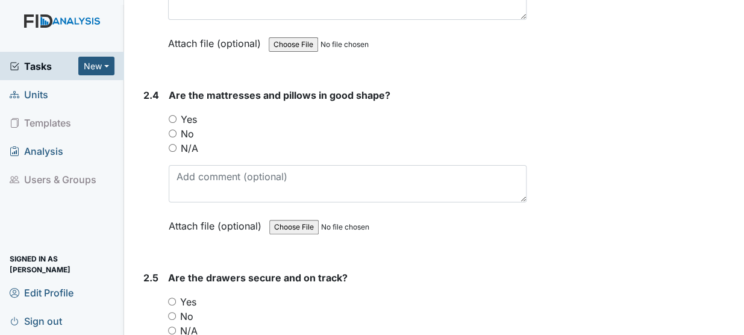
click at [169, 112] on div "Yes" at bounding box center [348, 119] width 358 height 14
click at [172, 115] on input "Yes" at bounding box center [173, 119] width 8 height 8
radio input "true"
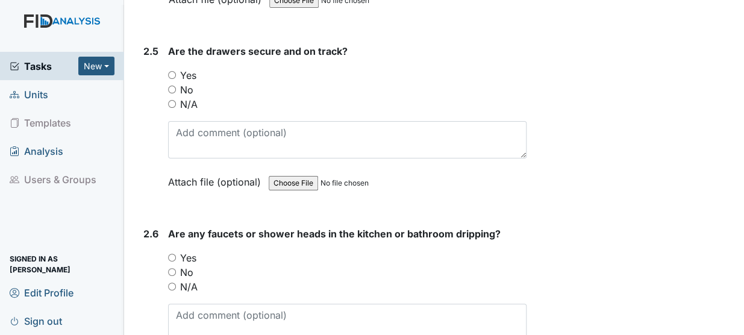
scroll to position [2834, 0]
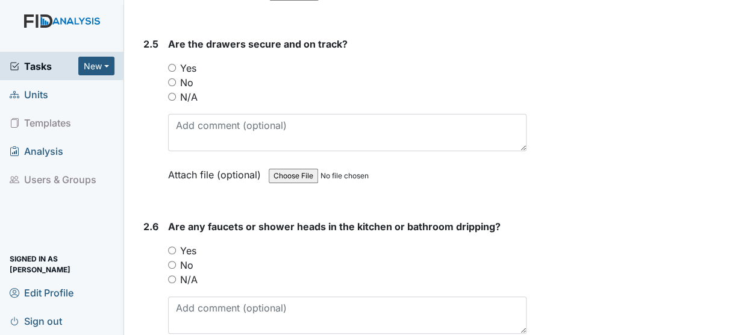
click at [173, 64] on input "Yes" at bounding box center [172, 68] width 8 height 8
radio input "true"
click at [170, 261] on input "No" at bounding box center [172, 265] width 8 height 8
radio input "true"
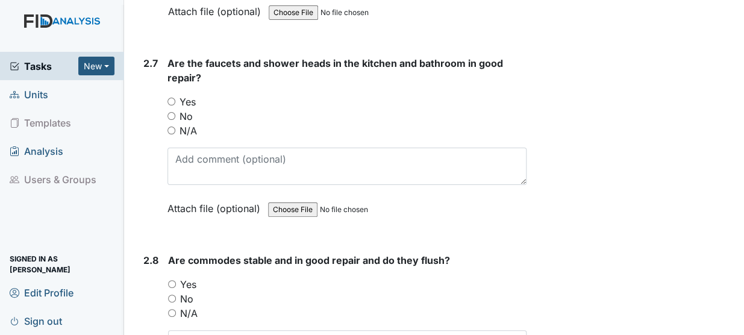
scroll to position [3185, 0]
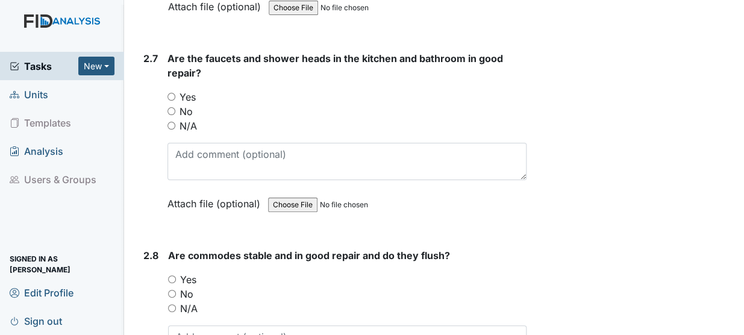
click at [169, 93] on input "Yes" at bounding box center [172, 97] width 8 height 8
radio input "true"
click at [171, 275] on input "Yes" at bounding box center [172, 279] width 8 height 8
radio input "true"
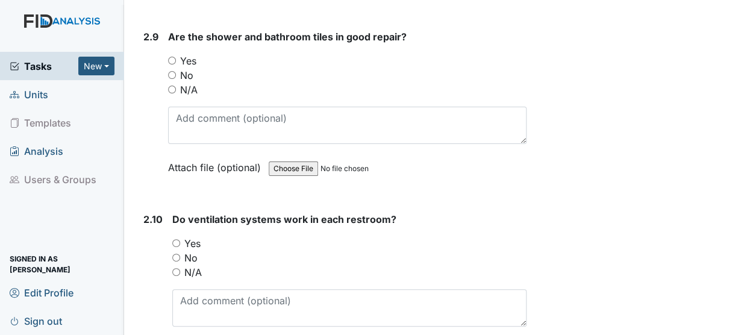
scroll to position [3565, 0]
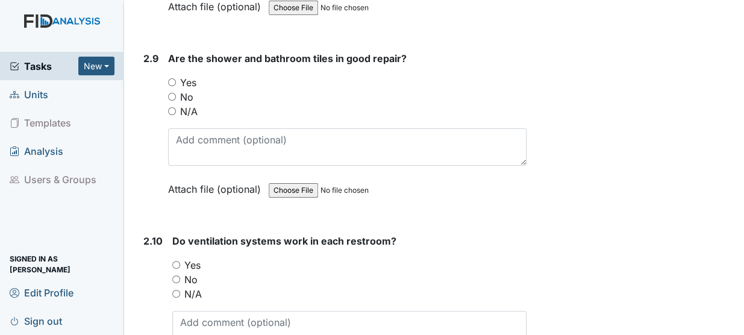
click at [174, 93] on input "No" at bounding box center [172, 97] width 8 height 8
radio input "true"
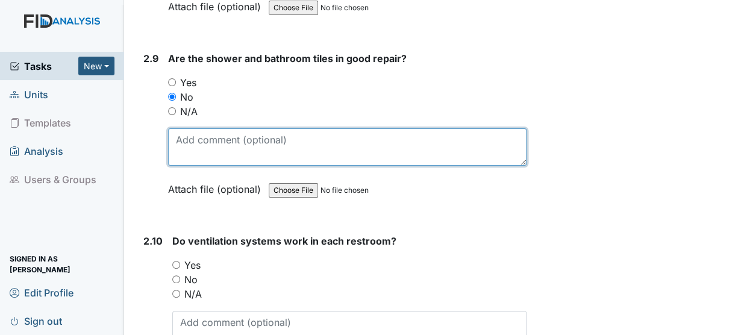
click at [187, 128] on textarea at bounding box center [347, 146] width 359 height 37
type textarea "Handicapped bathroom in need of the repairs (awaiting repair)"
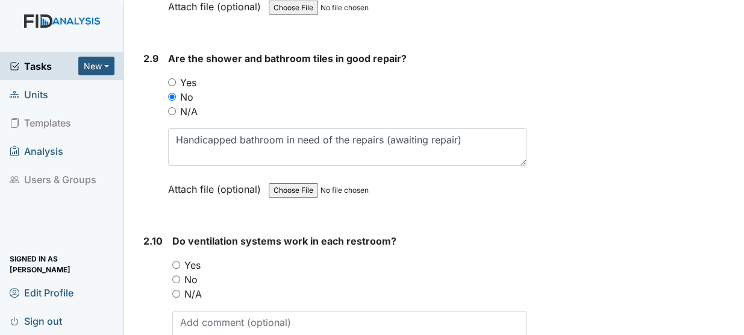
click at [175, 261] on input "Yes" at bounding box center [176, 265] width 8 height 8
radio input "true"
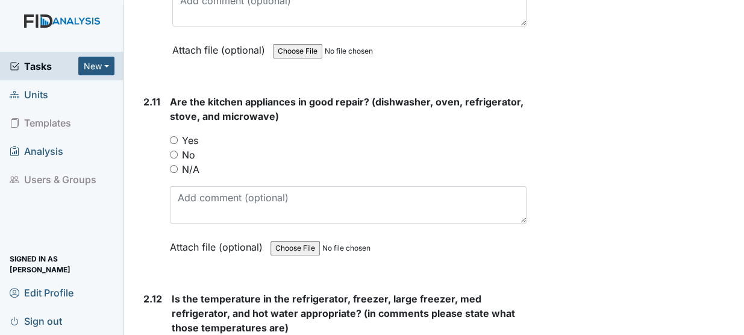
scroll to position [3944, 0]
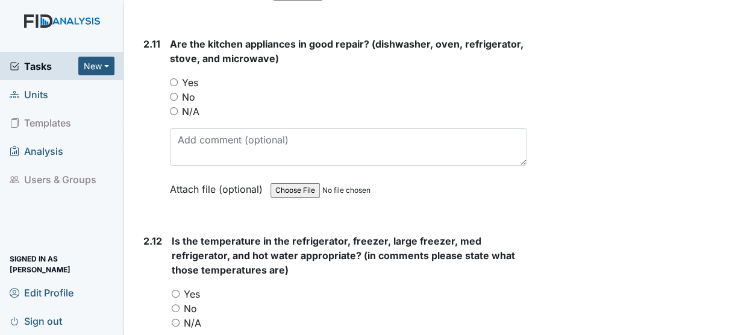
click at [175, 93] on input "No" at bounding box center [174, 97] width 8 height 8
radio input "true"
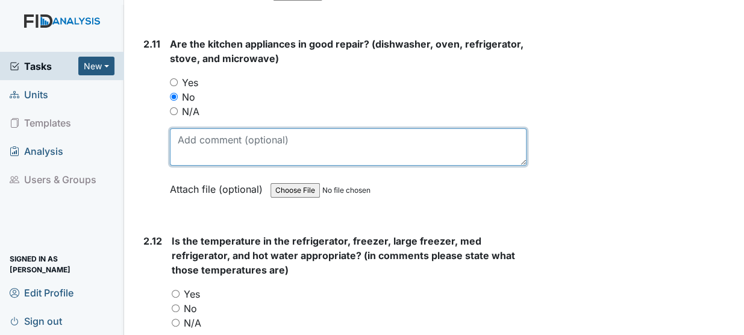
click at [207, 128] on textarea at bounding box center [348, 146] width 357 height 37
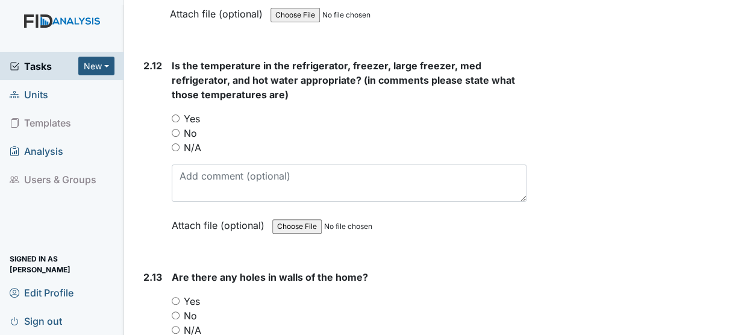
scroll to position [4164, 0]
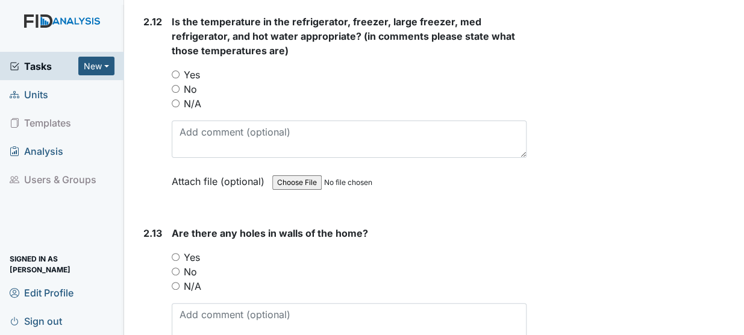
type textarea "Dishwasher work order put in"
click at [174, 268] on input "No" at bounding box center [176, 272] width 8 height 8
radio input "true"
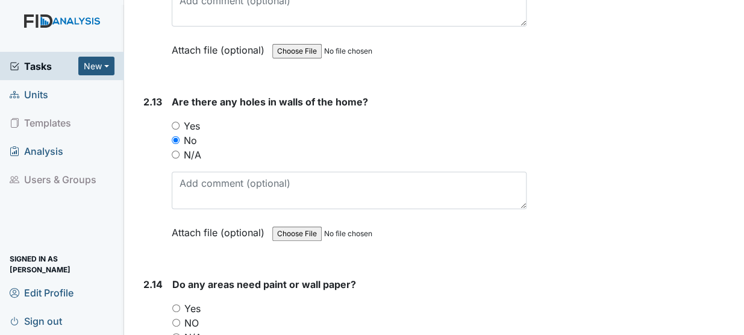
scroll to position [4382, 0]
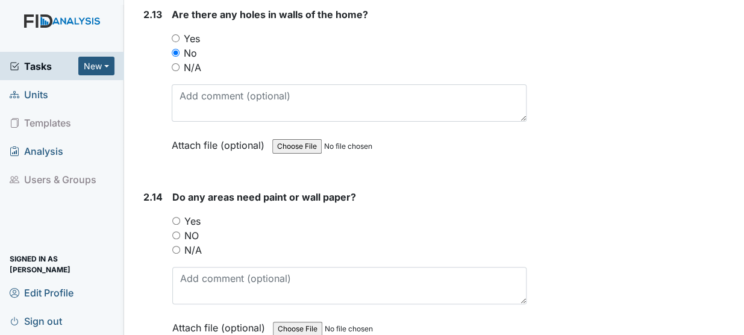
click at [178, 231] on input "NO" at bounding box center [176, 235] width 8 height 8
radio input "true"
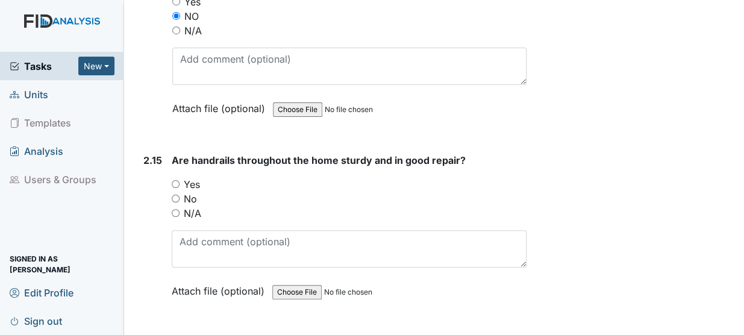
scroll to position [4675, 0]
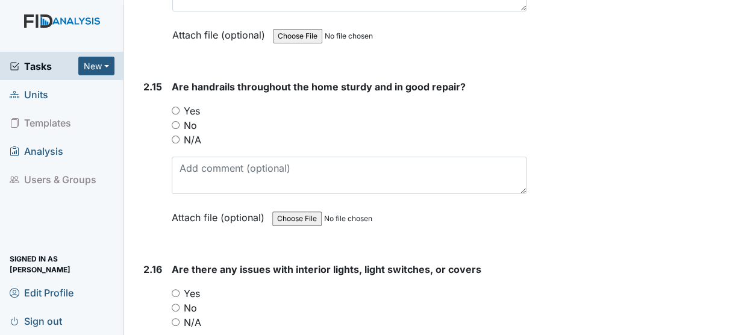
click at [171, 80] on div "2.15 Are handrails throughout the home sturdy and in good repair? You must sele…" at bounding box center [333, 161] width 388 height 163
click at [175, 136] on input "N/A" at bounding box center [176, 140] width 8 height 8
radio input "true"
click at [175, 289] on input "Yes" at bounding box center [176, 293] width 8 height 8
radio input "true"
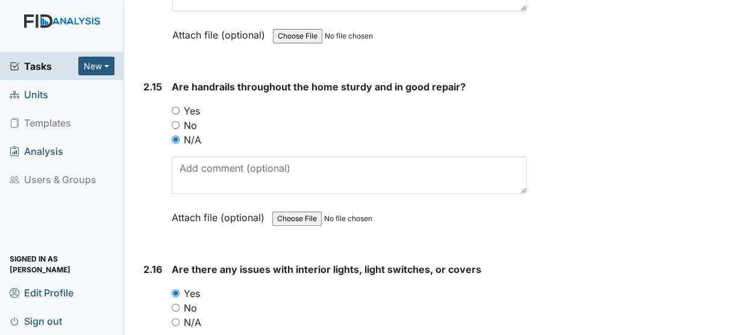
click at [175, 304] on input "No" at bounding box center [176, 308] width 8 height 8
radio input "true"
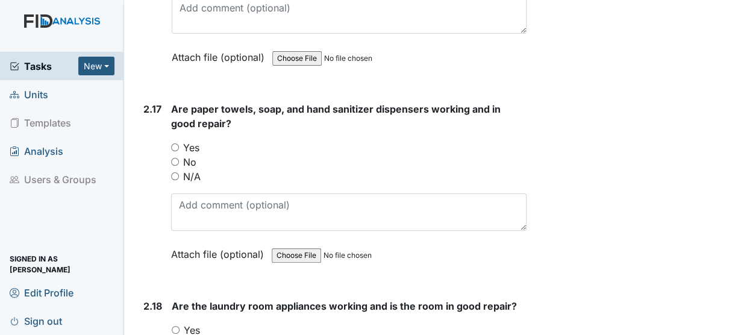
scroll to position [5040, 0]
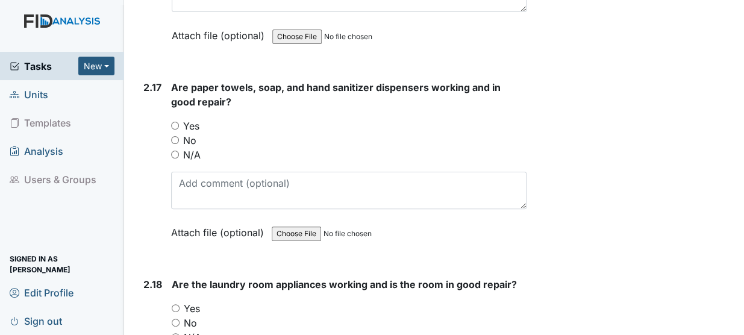
click at [174, 122] on input "Yes" at bounding box center [175, 126] width 8 height 8
radio input "true"
click at [175, 304] on input "Yes" at bounding box center [176, 308] width 8 height 8
radio input "true"
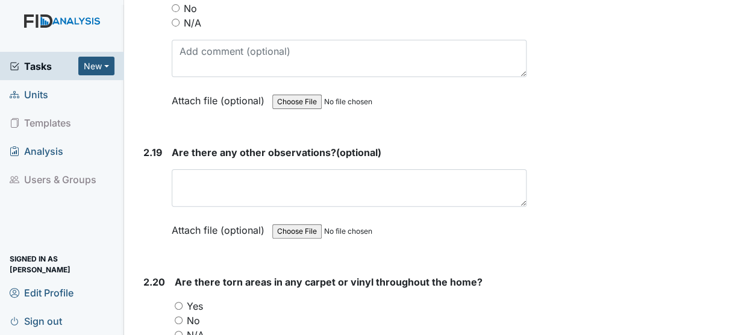
scroll to position [5376, 0]
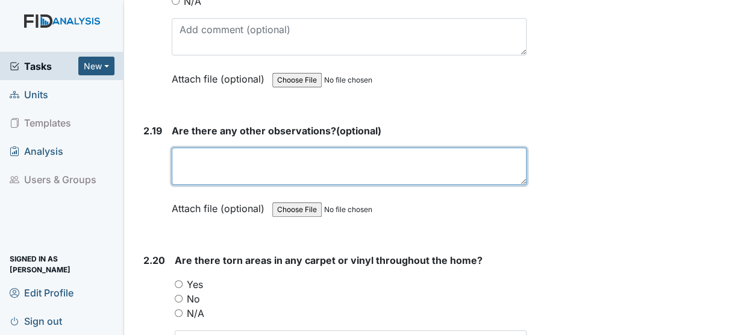
click at [218, 148] on textarea at bounding box center [349, 166] width 355 height 37
type textarea "NA"
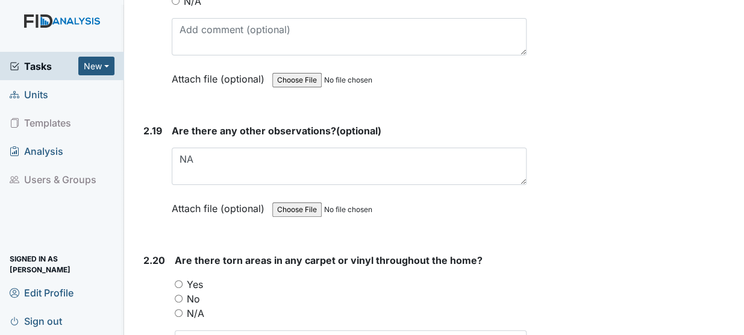
click at [178, 280] on input "Yes" at bounding box center [179, 284] width 8 height 8
radio input "true"
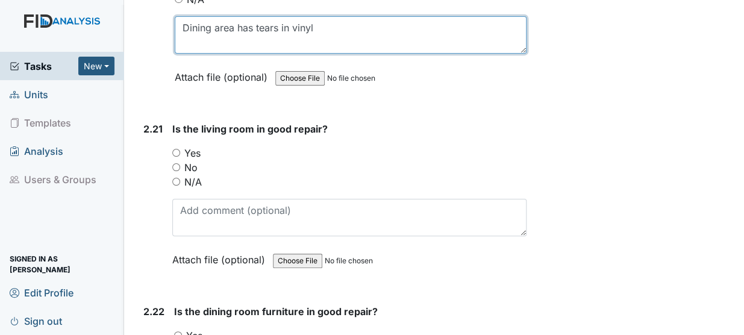
scroll to position [5705, 0]
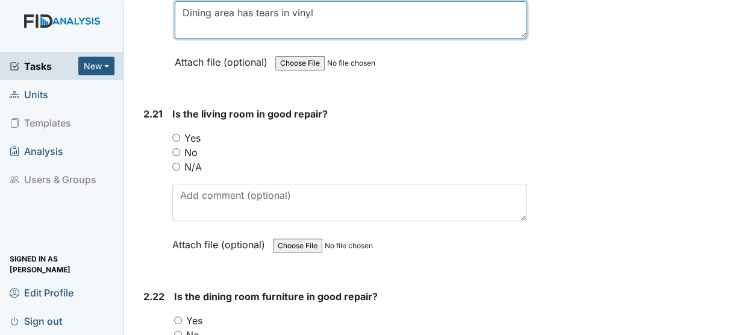
type textarea "Dining area has tears in vinyl"
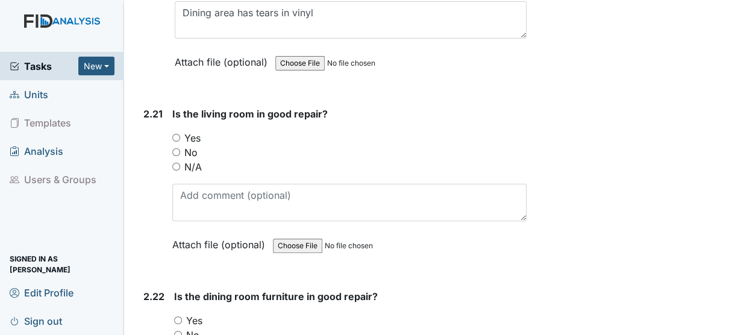
click at [175, 134] on input "Yes" at bounding box center [176, 138] width 8 height 8
radio input "true"
click at [178, 316] on input "Yes" at bounding box center [178, 320] width 8 height 8
radio input "true"
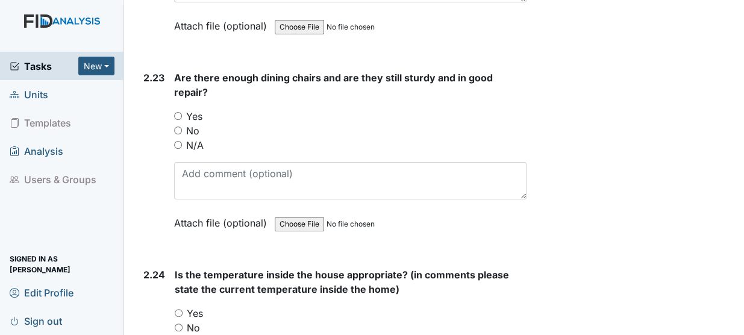
scroll to position [6114, 0]
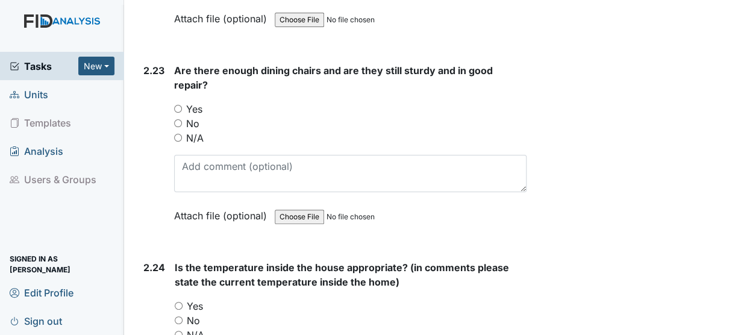
click at [177, 102] on div "Yes" at bounding box center [350, 109] width 353 height 14
click at [178, 105] on input "Yes" at bounding box center [178, 109] width 8 height 8
radio input "true"
click at [180, 302] on input "Yes" at bounding box center [179, 306] width 8 height 8
radio input "true"
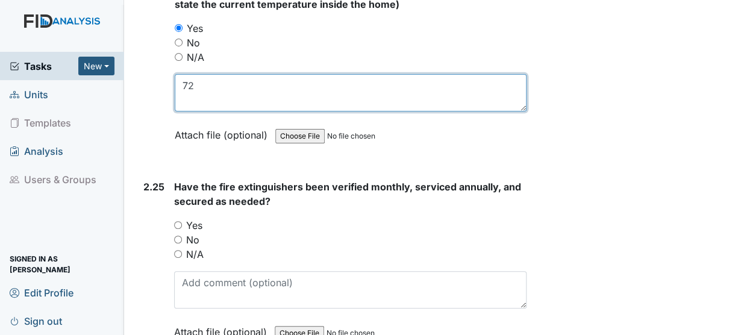
scroll to position [6416, 0]
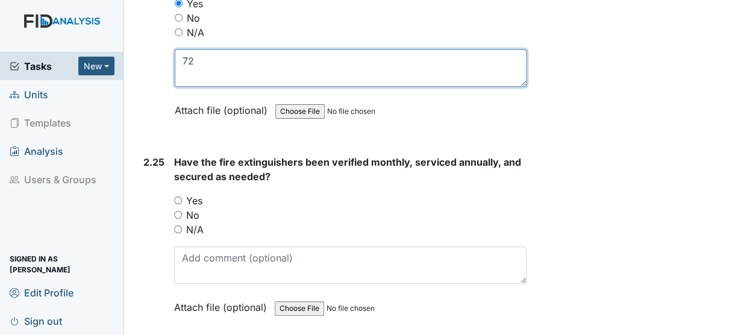
type textarea "72"
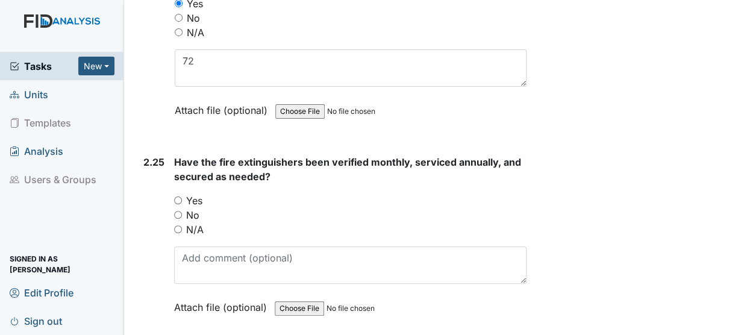
click at [178, 196] on input "Yes" at bounding box center [178, 200] width 8 height 8
radio input "true"
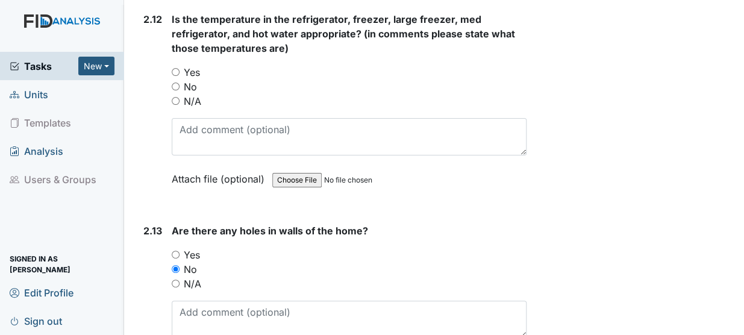
scroll to position [4093, 0]
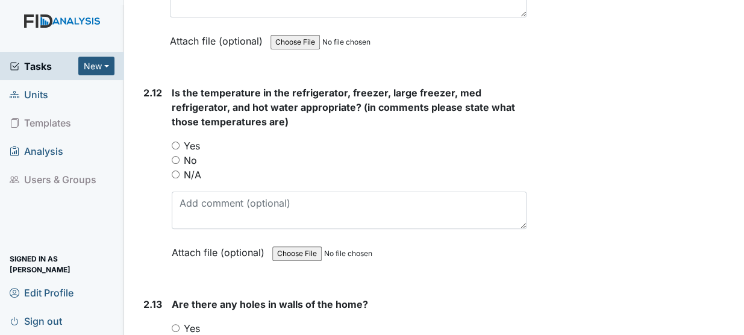
click at [173, 142] on input "Yes" at bounding box center [176, 146] width 8 height 8
radio input "true"
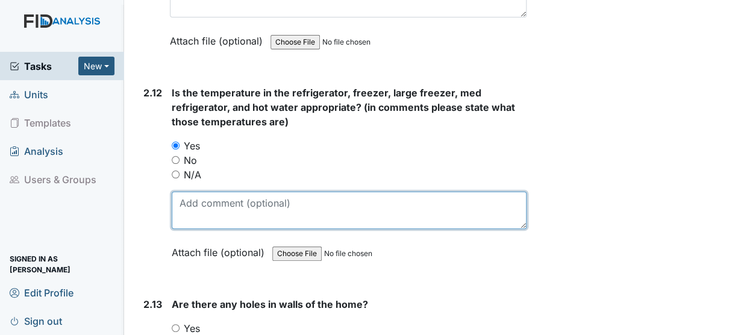
click at [188, 192] on textarea at bounding box center [349, 210] width 355 height 37
click at [222, 192] on textarea "ref freezer lg freezer water 104" at bounding box center [349, 210] width 355 height 37
click at [229, 192] on textarea "ref freezer 4 degrees lg freezer water 104" at bounding box center [349, 210] width 355 height 37
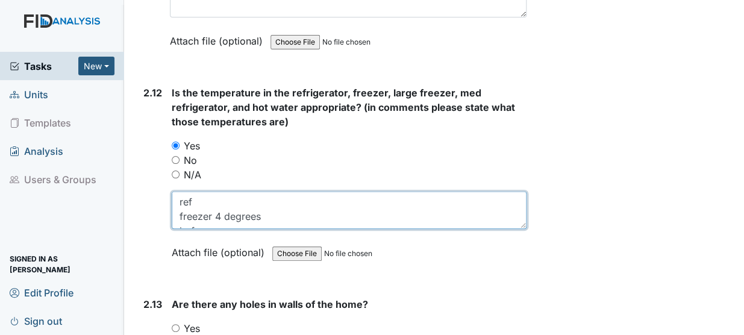
scroll to position [0, 0]
click at [227, 192] on textarea "ref freezer 4 degrees lg freezer water 104 degrees" at bounding box center [349, 210] width 355 height 37
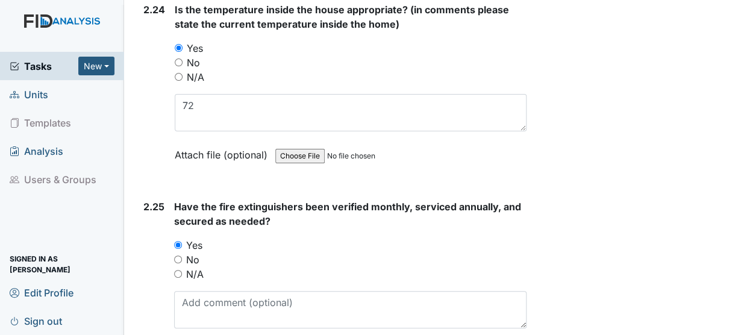
scroll to position [6416, 0]
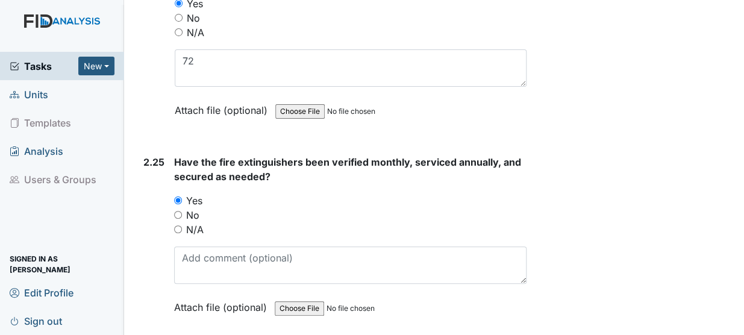
type textarea "ref 42 degrees freezer 4 degrees lg freezer water 104 degrees"
